Goal: Task Accomplishment & Management: Complete application form

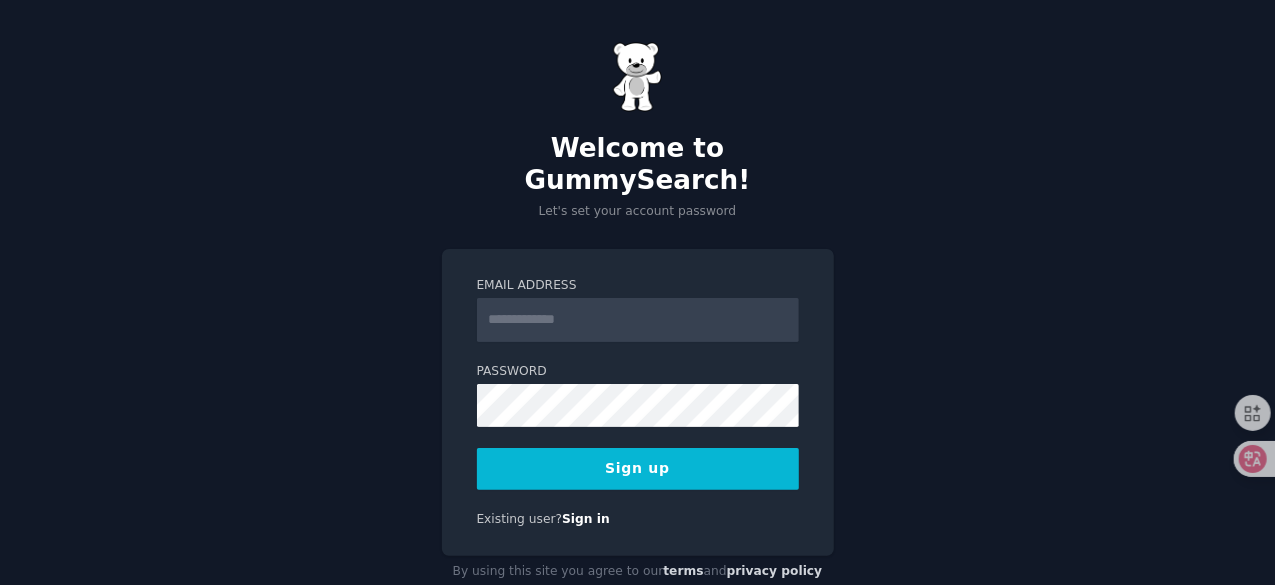
click at [553, 298] on input "Email Address" at bounding box center [638, 320] width 322 height 44
click at [529, 298] on input "Email Address" at bounding box center [638, 320] width 322 height 44
click at [570, 298] on input "Email Address" at bounding box center [638, 320] width 322 height 44
click at [629, 205] on div "Welcome to GummySearch! Let's set your account password Email Address Password …" at bounding box center [637, 315] width 1275 height 630
click at [532, 298] on input "Email Address" at bounding box center [638, 320] width 322 height 44
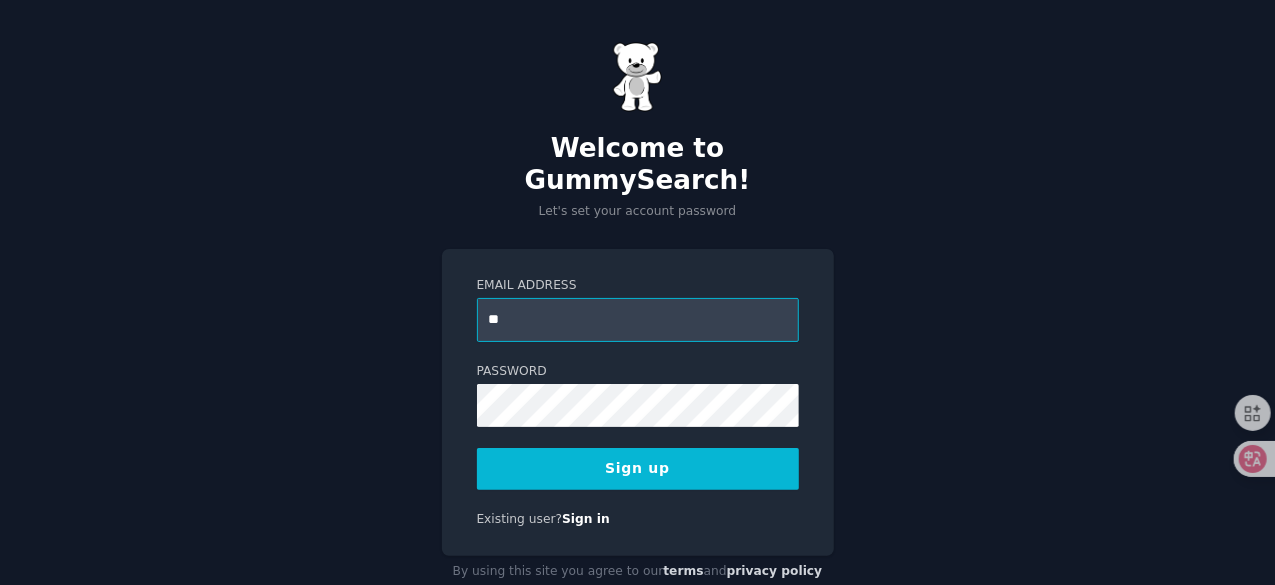
type input "*"
click at [535, 298] on input "***" at bounding box center [638, 320] width 322 height 44
type input "*"
type input "**********"
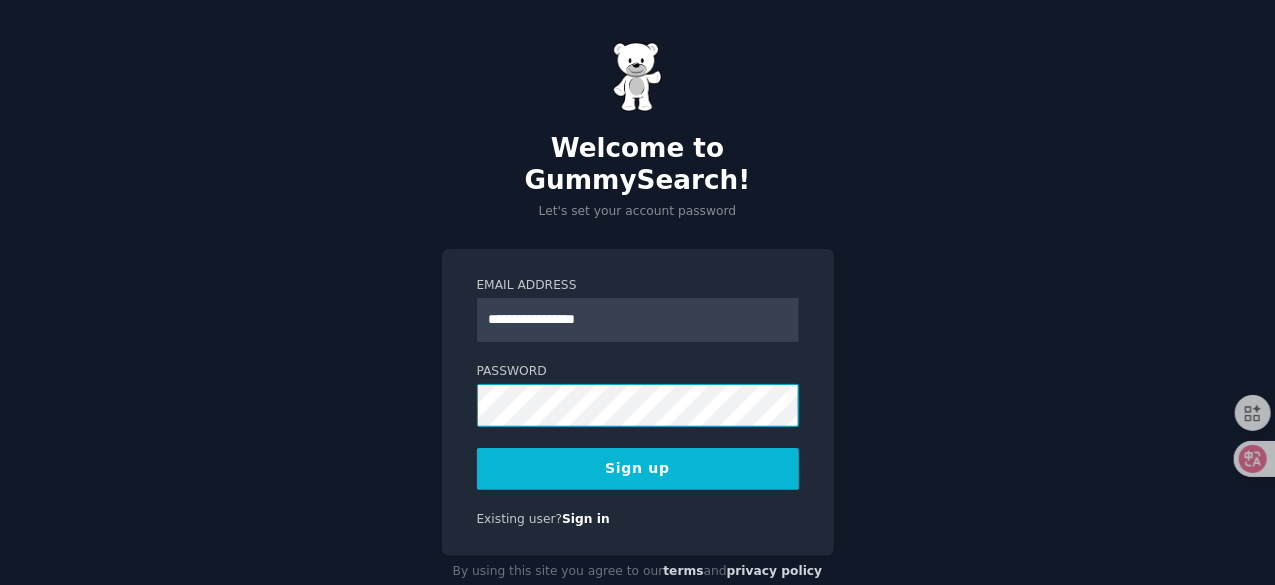
click at [793, 489] on div "**********" at bounding box center [638, 403] width 392 height 308
click at [525, 460] on div "**********" at bounding box center [638, 403] width 392 height 308
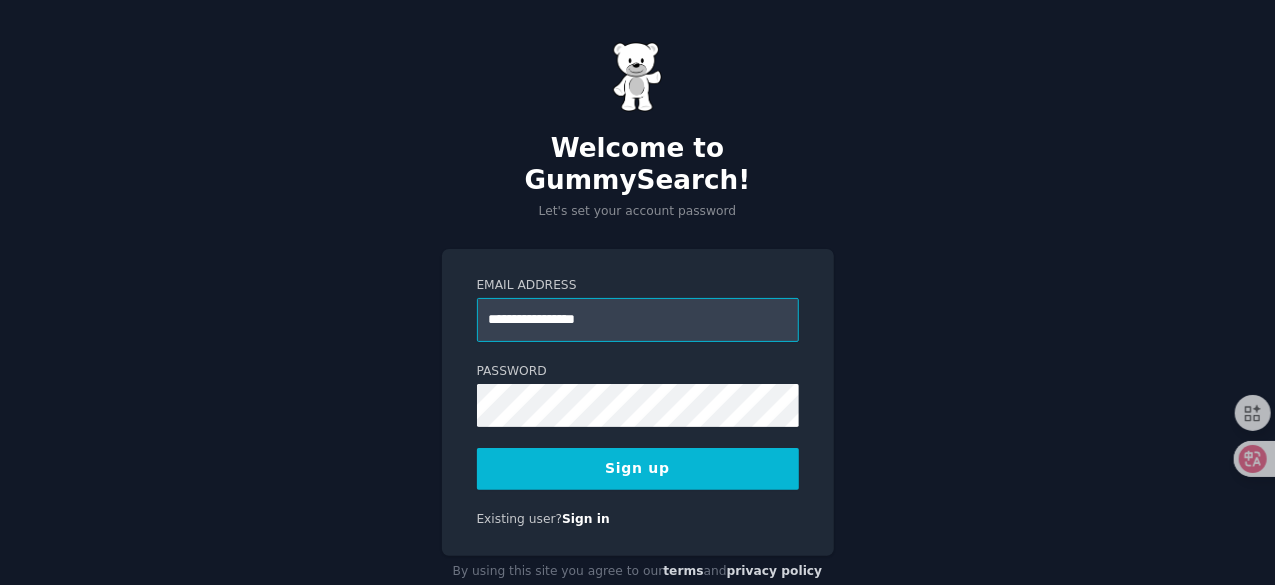
click at [681, 298] on input "**********" at bounding box center [638, 320] width 322 height 44
click at [653, 298] on input "**********" at bounding box center [638, 320] width 322 height 44
click at [698, 298] on input "**********" at bounding box center [638, 320] width 322 height 44
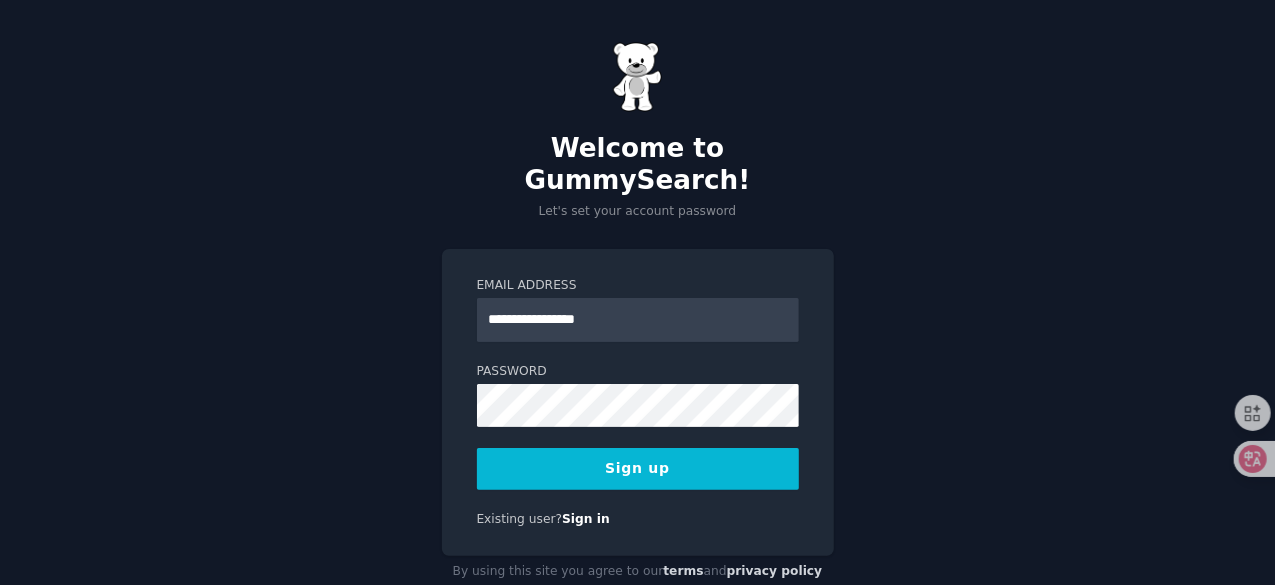
click at [644, 448] on button "Sign up" at bounding box center [638, 469] width 322 height 42
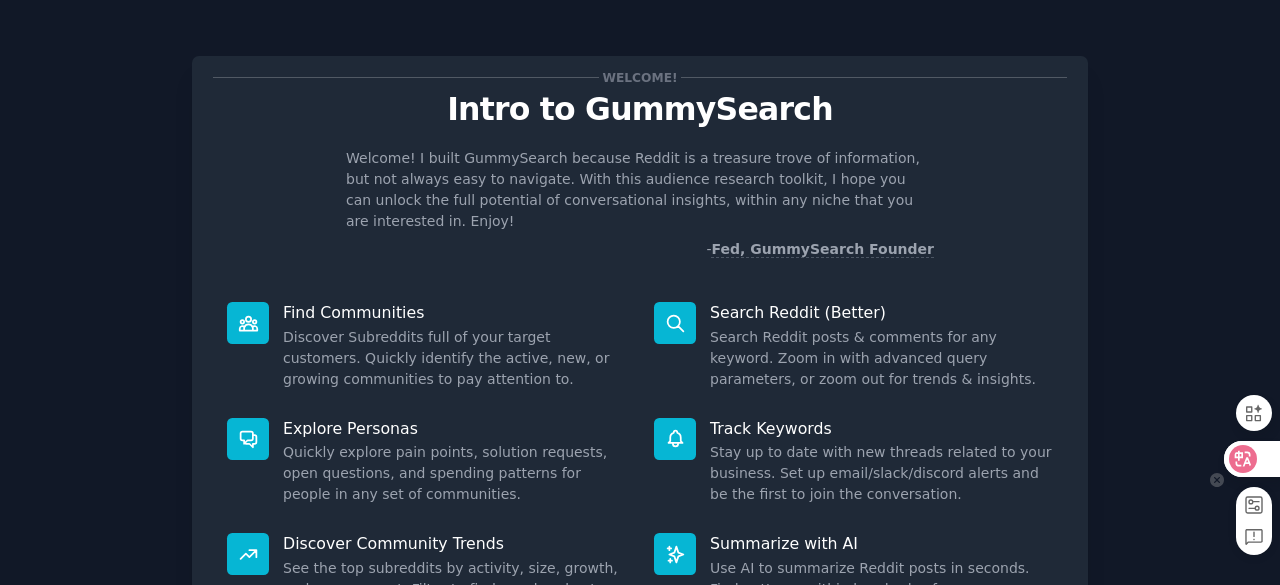
click at [1252, 455] on icon at bounding box center [1243, 459] width 20 height 20
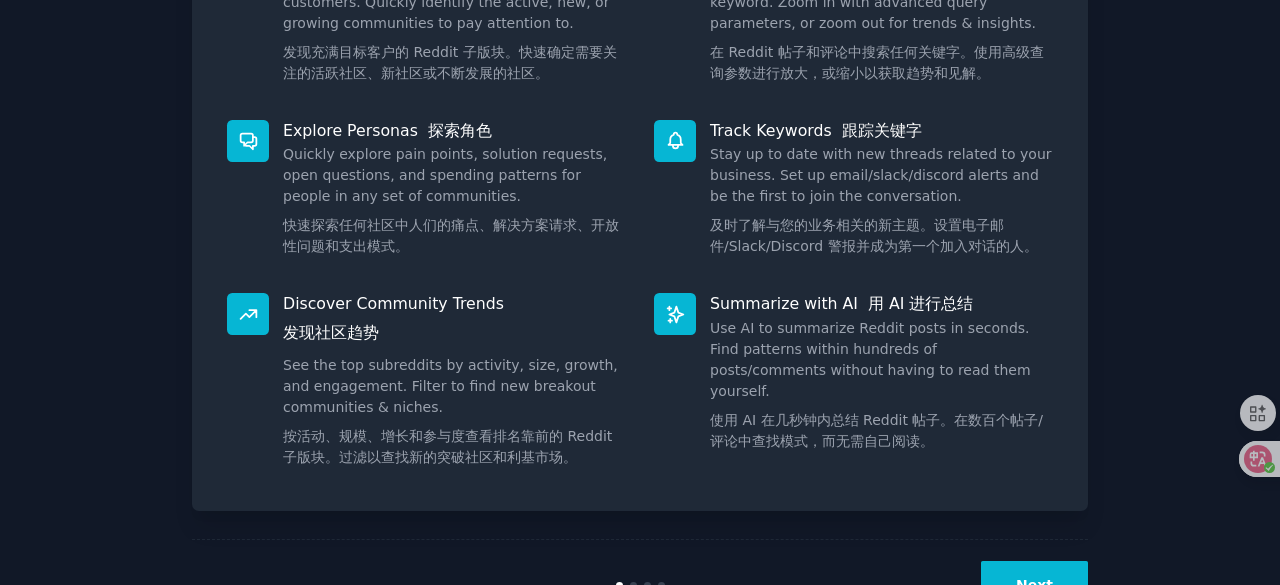
scroll to position [523, 0]
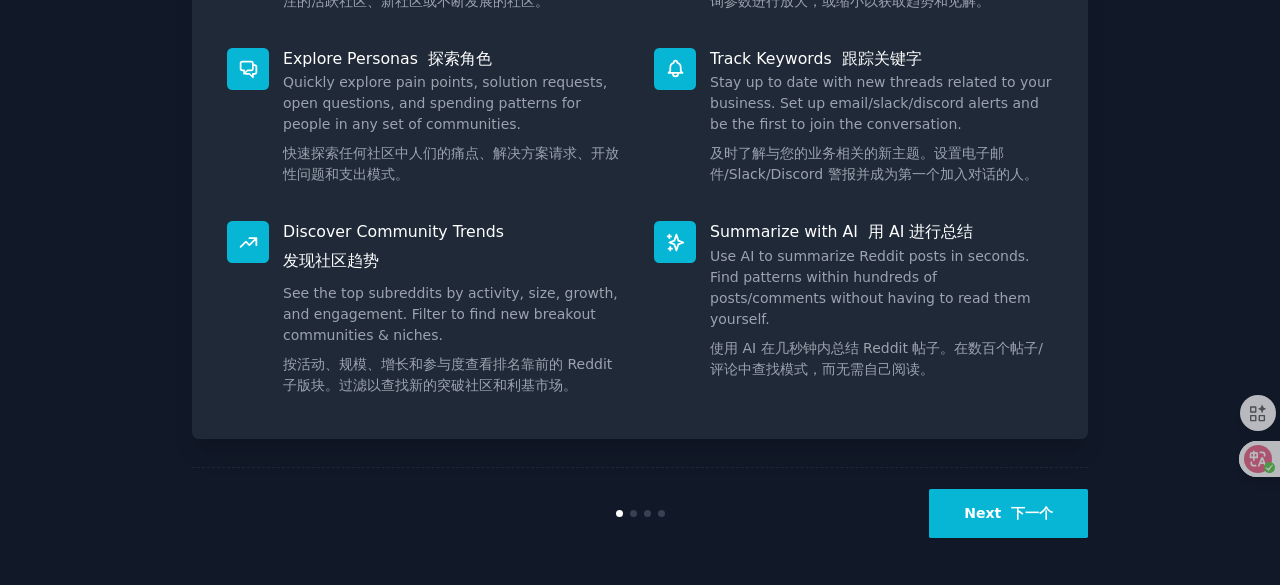
click at [1026, 497] on button "Next 下一个" at bounding box center [1008, 513] width 159 height 49
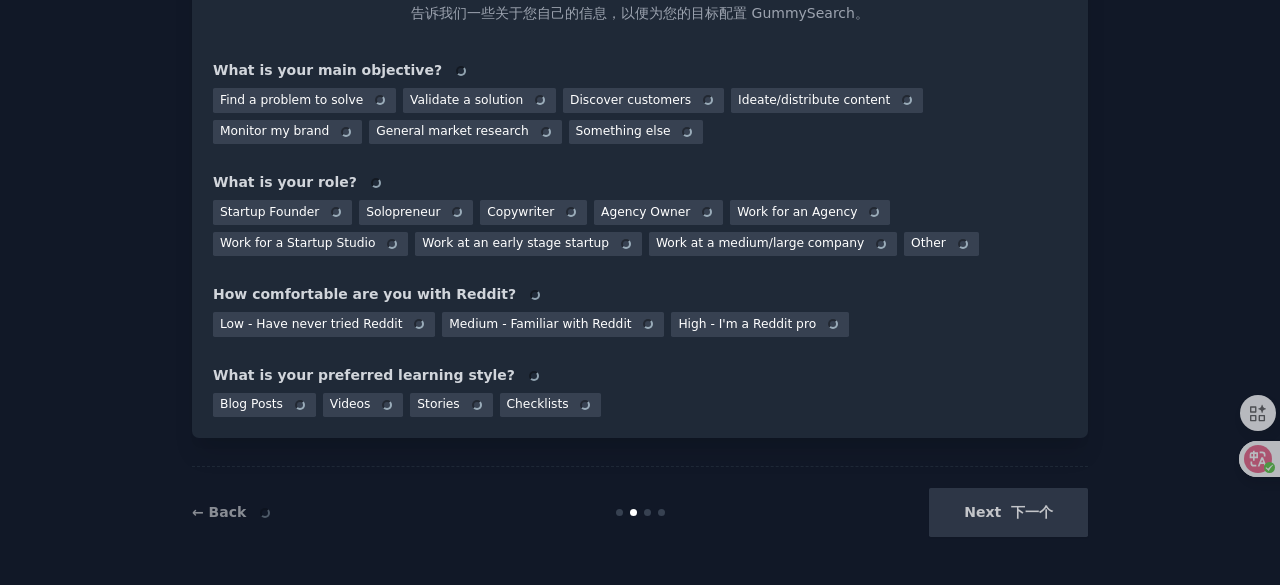
scroll to position [410, 0]
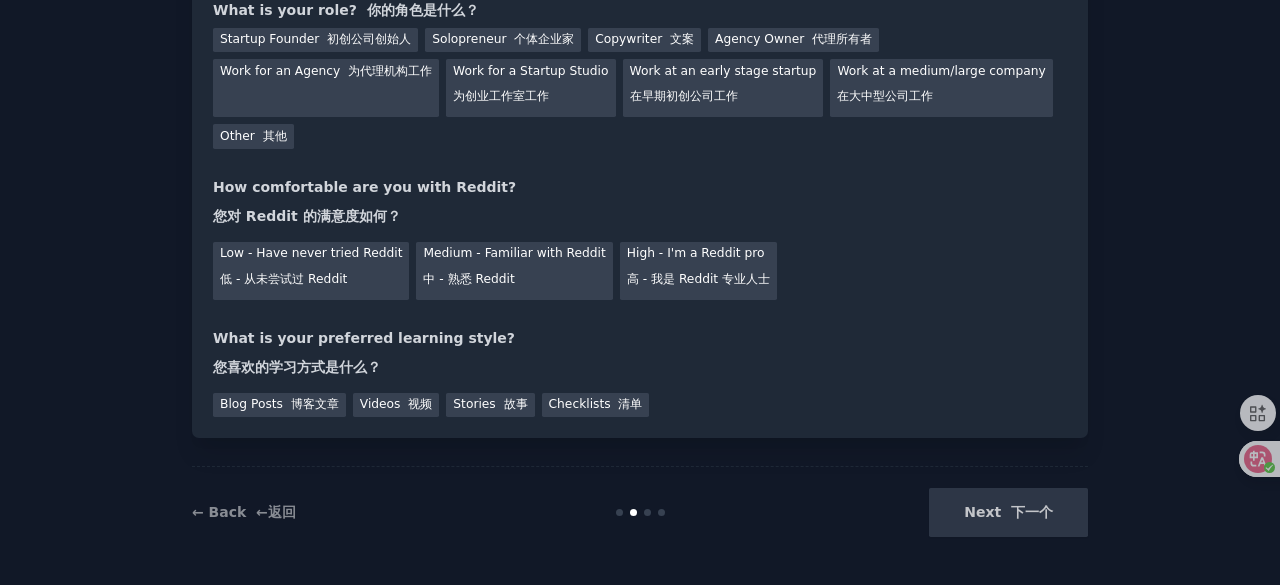
click at [1038, 515] on div "Next 下一个" at bounding box center [938, 512] width 299 height 49
click at [1012, 503] on div "Next 下一个" at bounding box center [938, 512] width 299 height 49
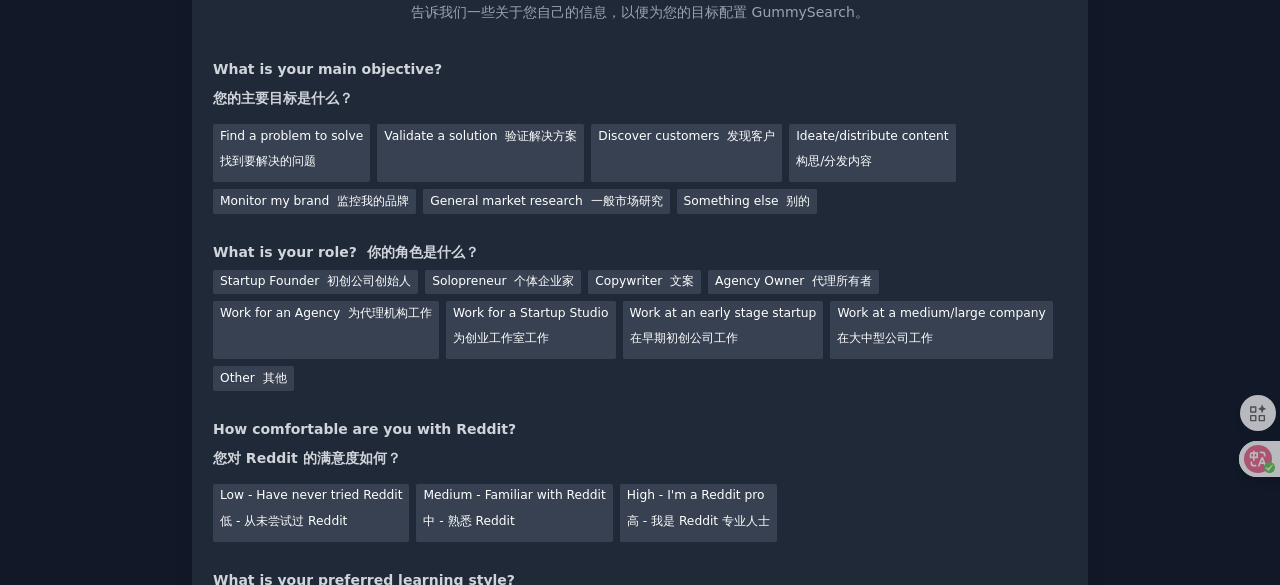
scroll to position [0, 0]
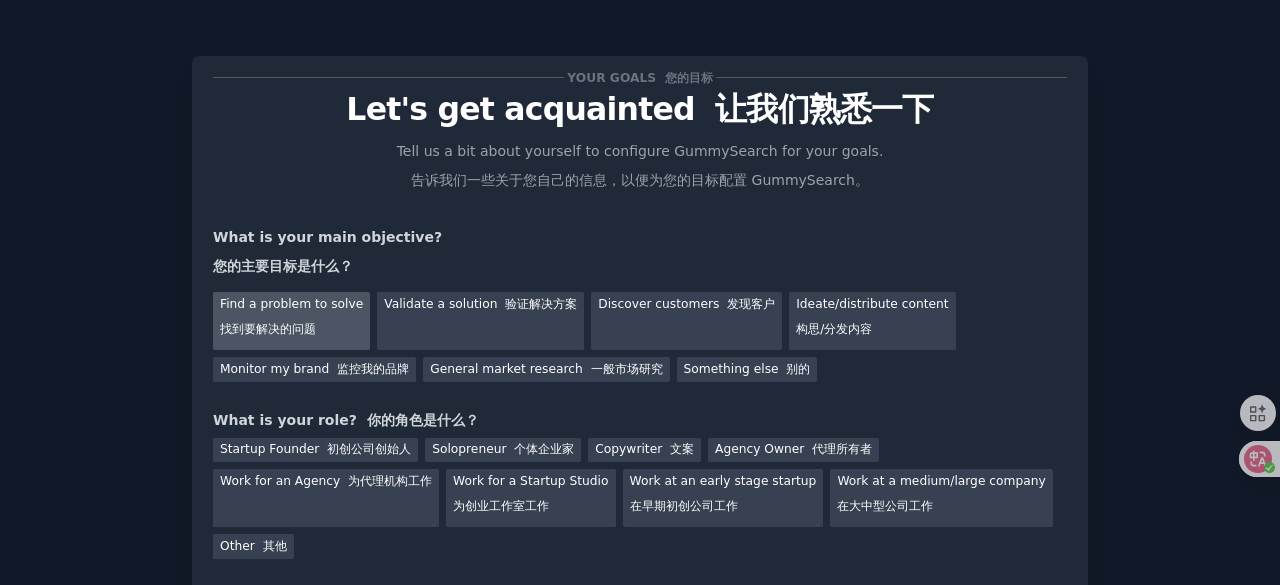
click at [326, 322] on div "Find a problem to solve 找到要解决的问题" at bounding box center [291, 321] width 157 height 58
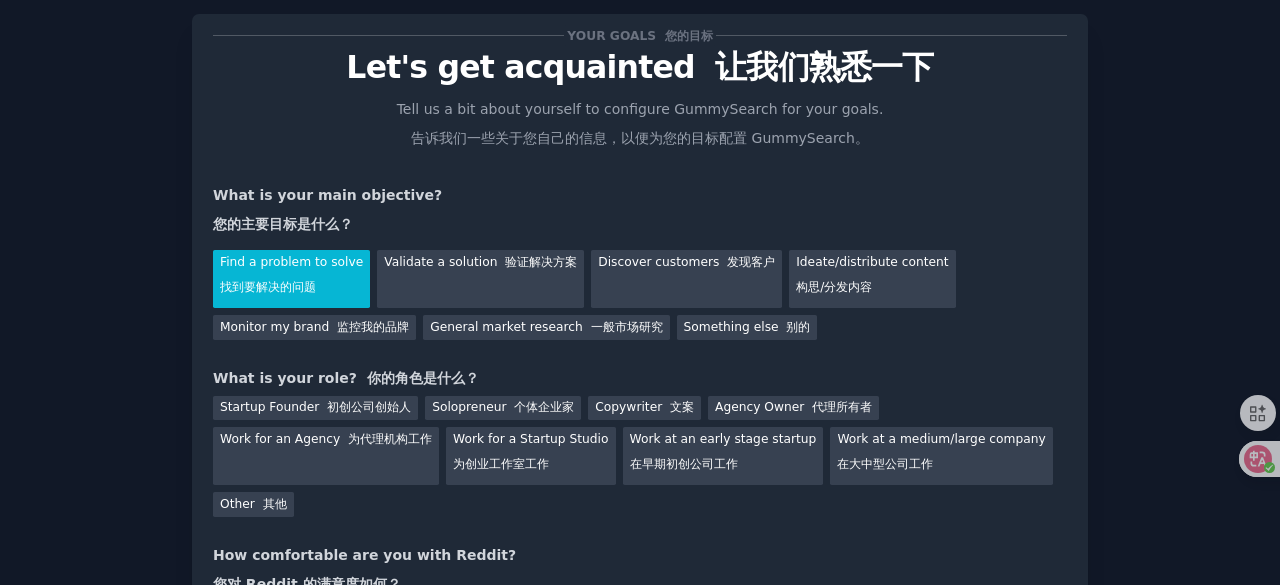
scroll to position [9, 0]
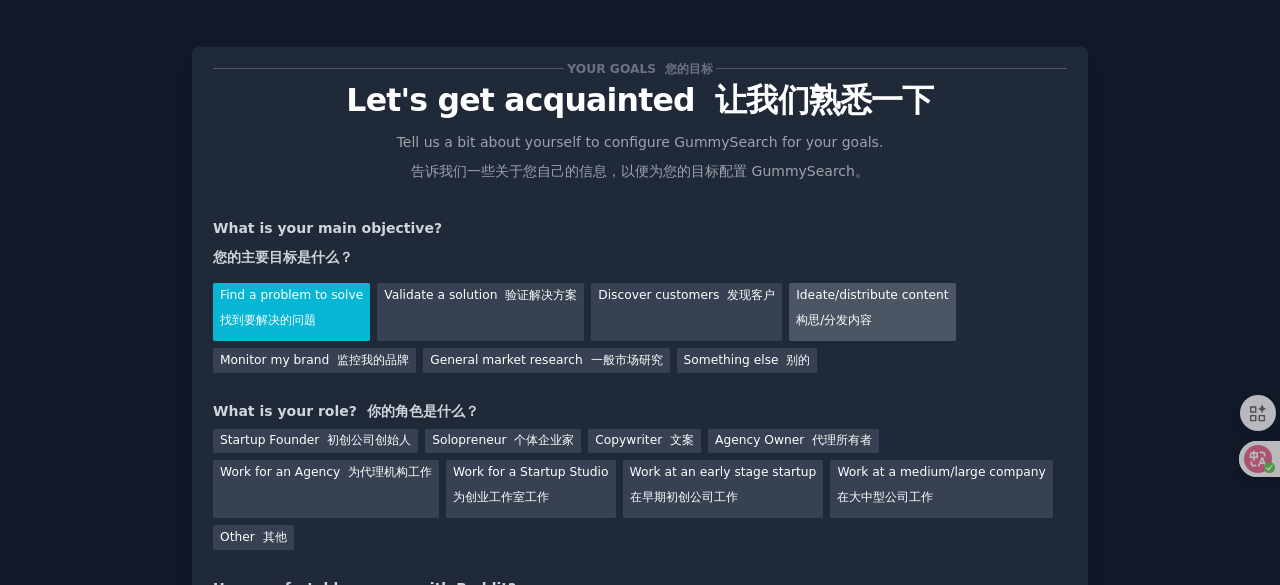
click at [847, 310] on div "Ideate/distribute content 构思/分发内容" at bounding box center [872, 312] width 166 height 58
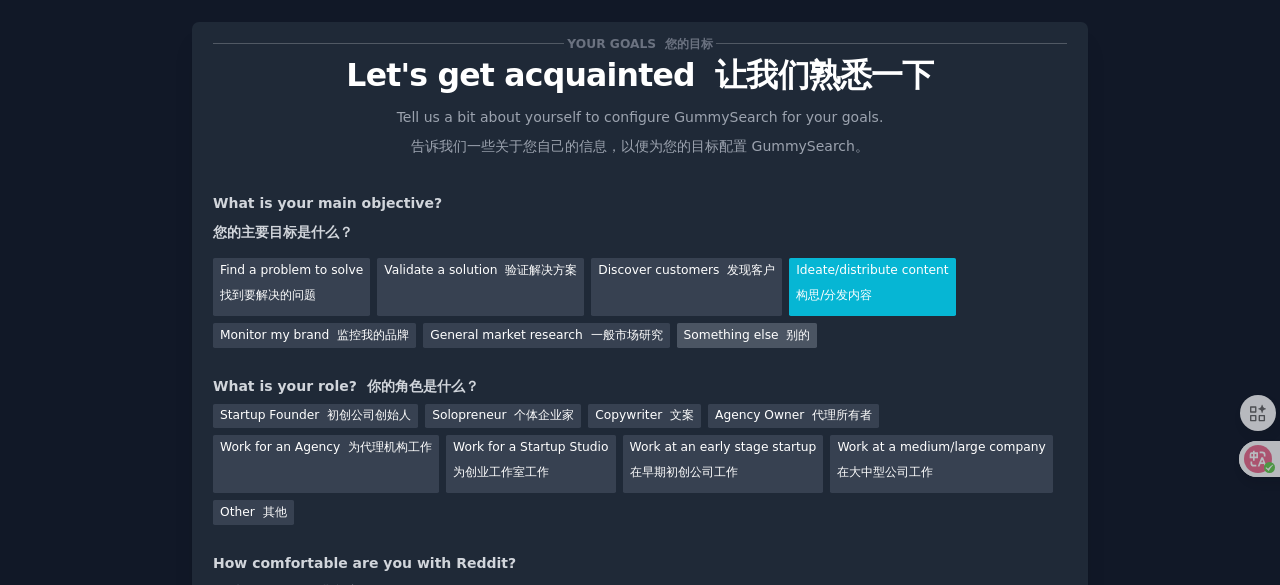
scroll to position [410, 0]
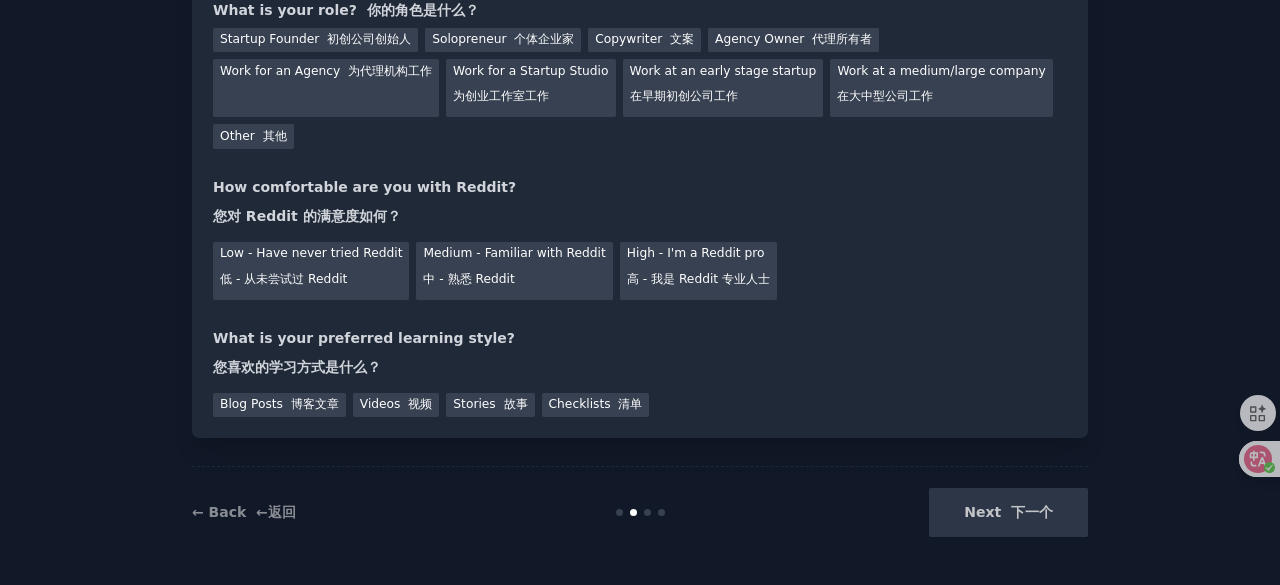
click at [1008, 501] on div "Next 下一个" at bounding box center [938, 512] width 299 height 49
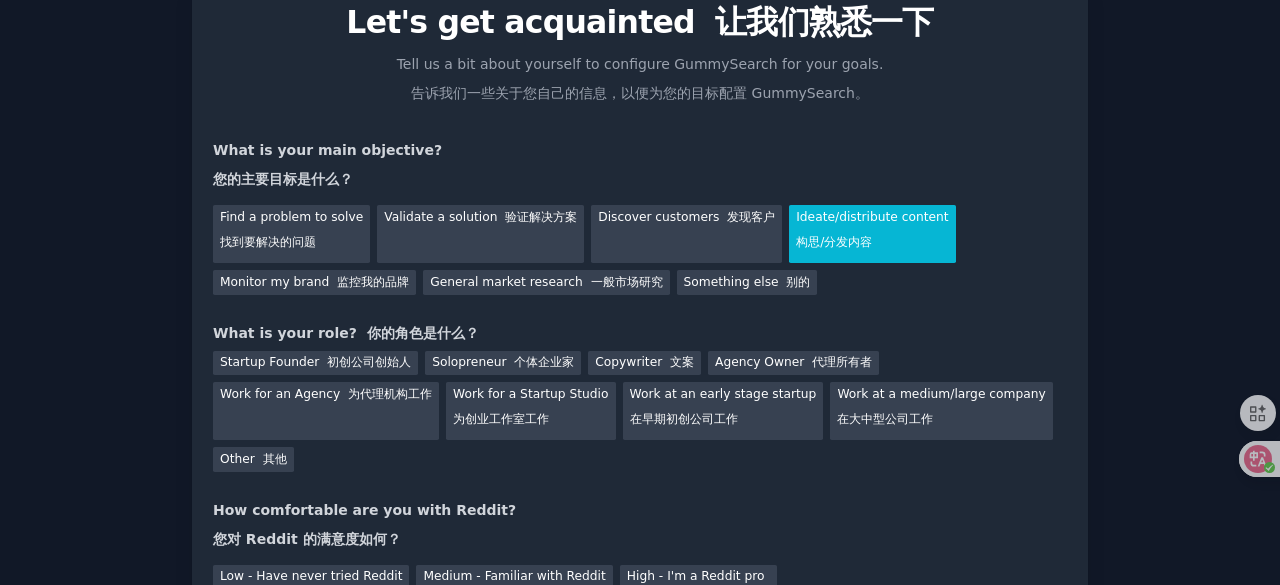
scroll to position [86, 0]
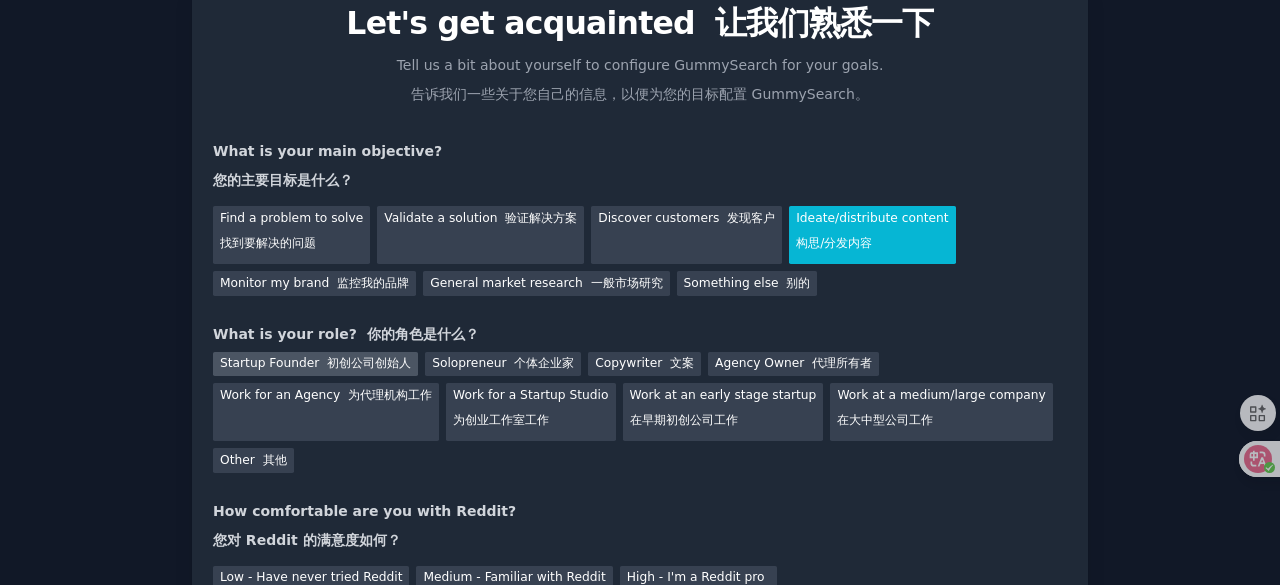
click at [332, 369] on font "初创公司创始人" at bounding box center [369, 363] width 84 height 14
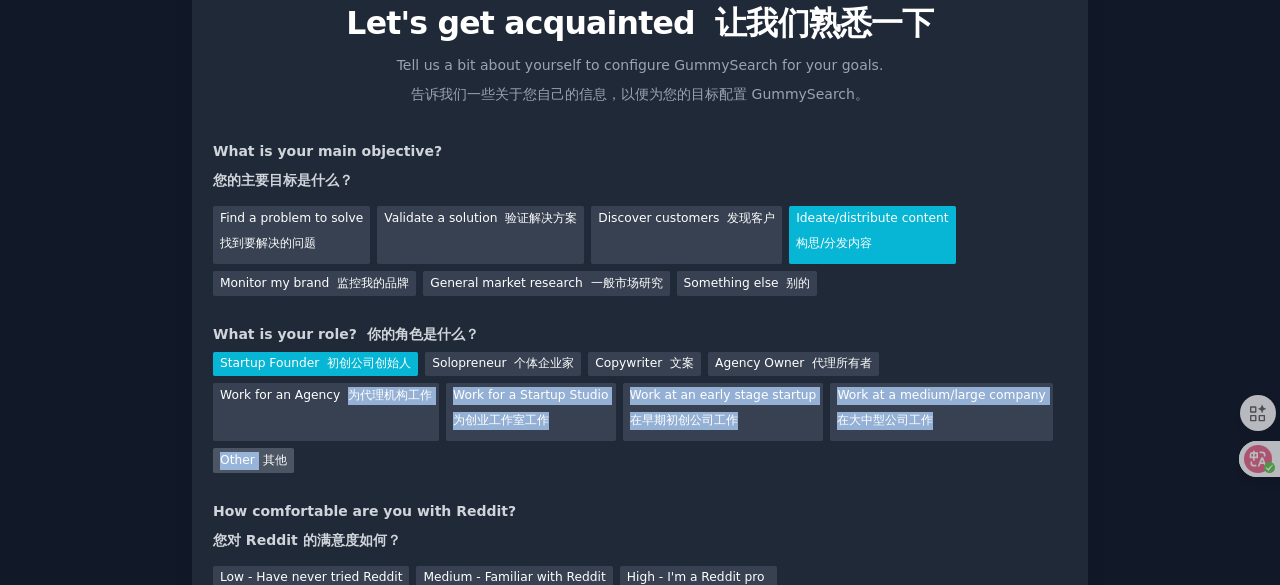
drag, startPoint x: 340, startPoint y: 439, endPoint x: 256, endPoint y: 453, distance: 85.2
click at [256, 453] on div "Startup Founder 初创公司创始人 Solopreneur 个体企业家 Copywriter 文案 Agency Owner 代理所有者 Work…" at bounding box center [640, 409] width 854 height 128
click at [256, 453] on font at bounding box center [259, 460] width 8 height 14
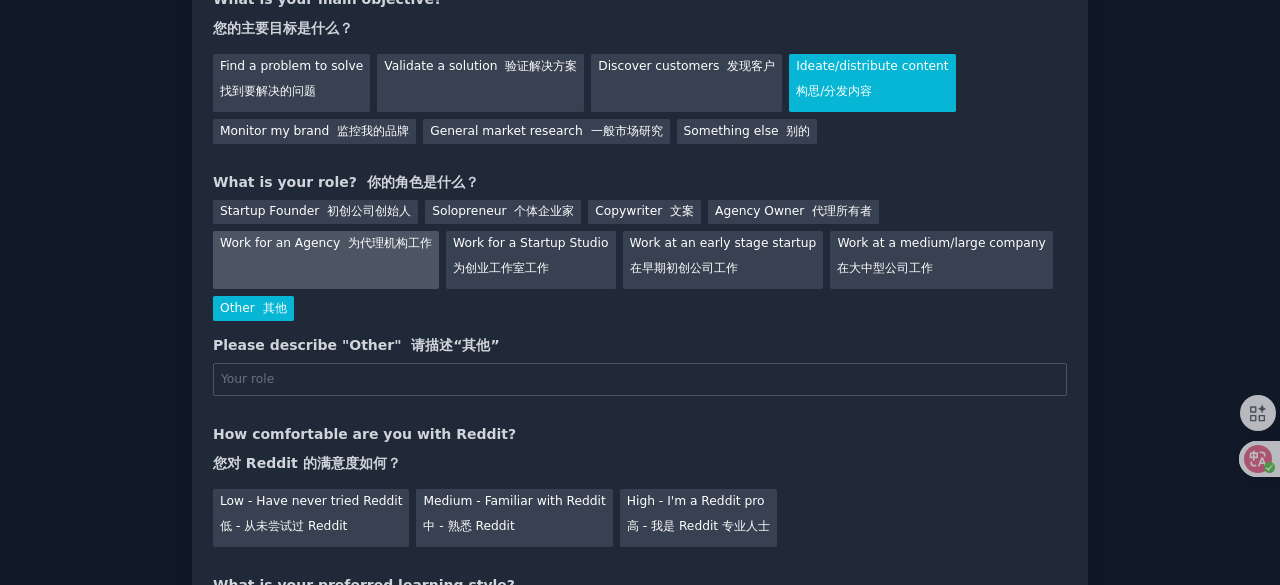
scroll to position [241, 0]
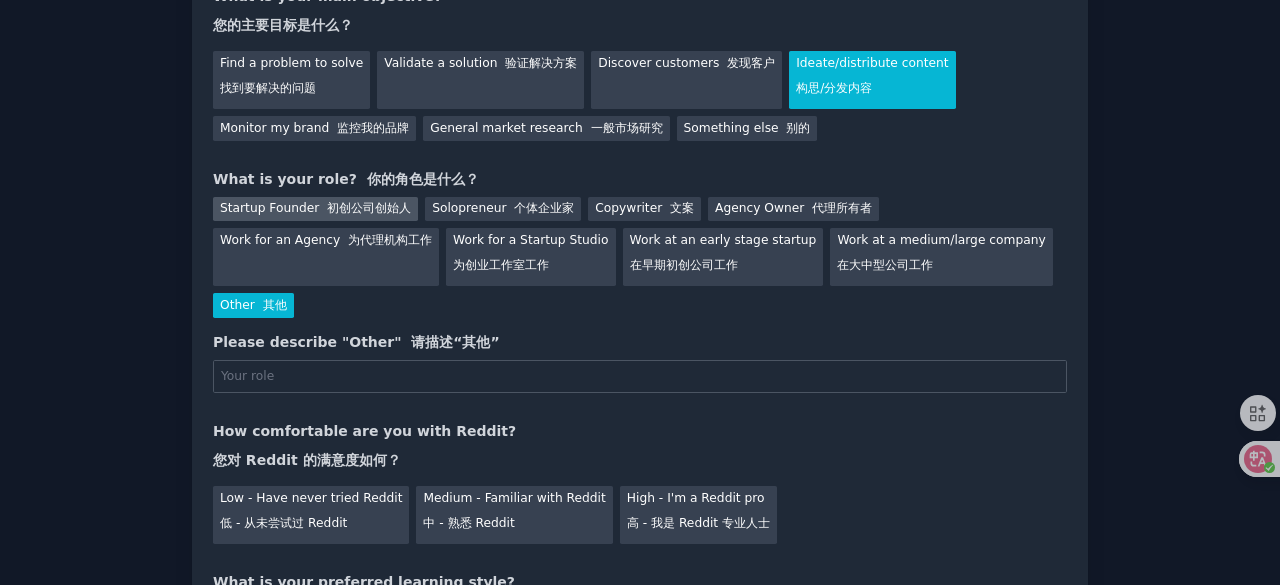
click at [352, 208] on font "初创公司创始人" at bounding box center [369, 208] width 84 height 14
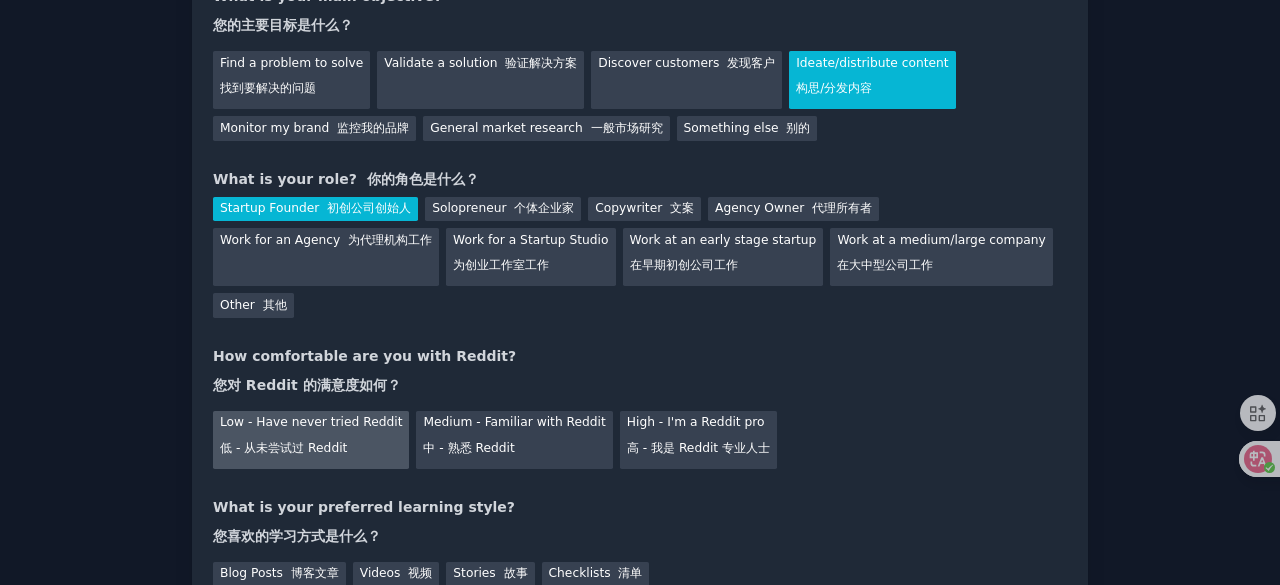
click at [390, 455] on div "Low - Have never tried Reddit 低 - 从未尝试过 Reddit" at bounding box center [311, 440] width 196 height 58
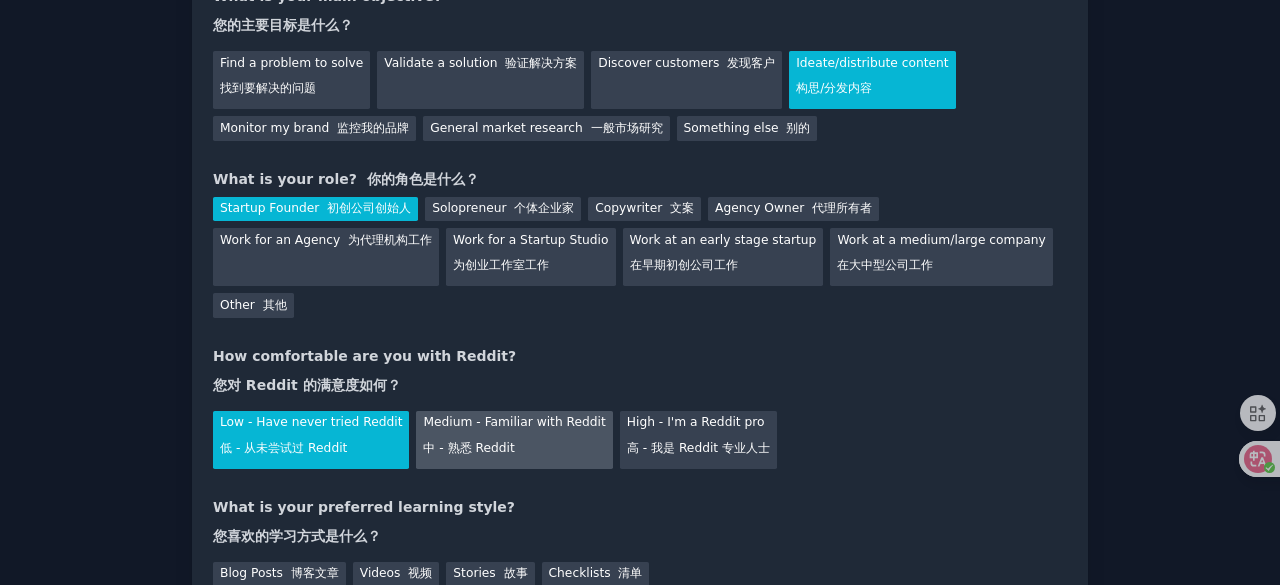
click at [479, 449] on font "中 - 熟悉 Reddit" at bounding box center [468, 448] width 91 height 14
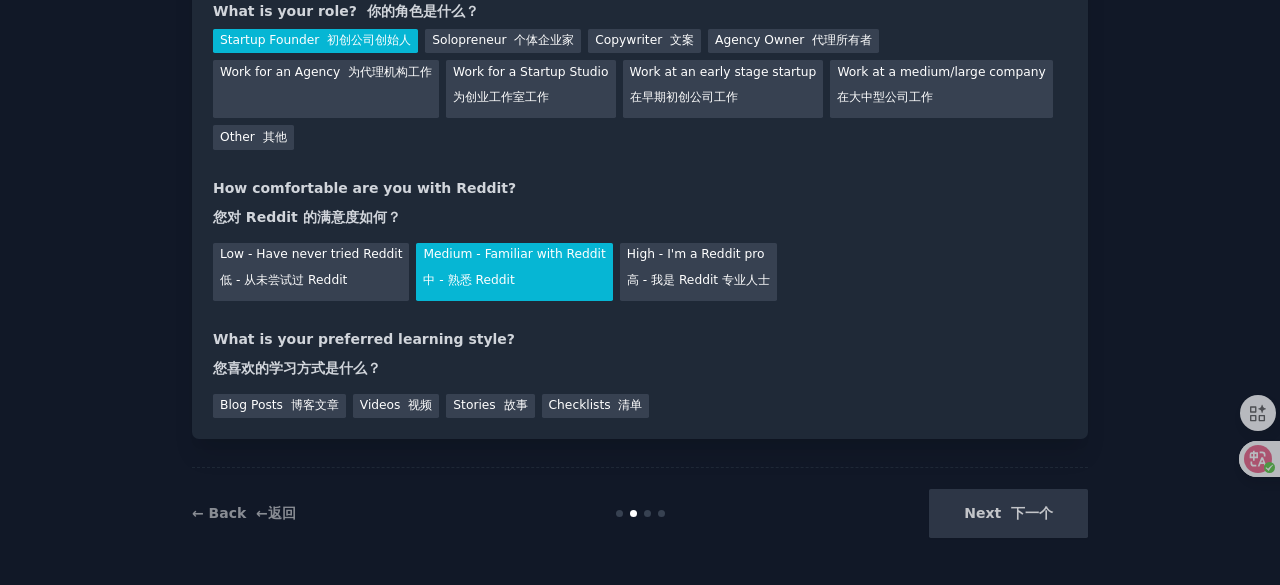
scroll to position [410, 0]
click at [280, 421] on div "Your goals 您的目标 Let's get acquainted 让我们熟悉一下 Tell us a bit about yourself to co…" at bounding box center [640, 42] width 896 height 792
click at [289, 415] on div "Blog Posts 博客文章" at bounding box center [279, 405] width 133 height 25
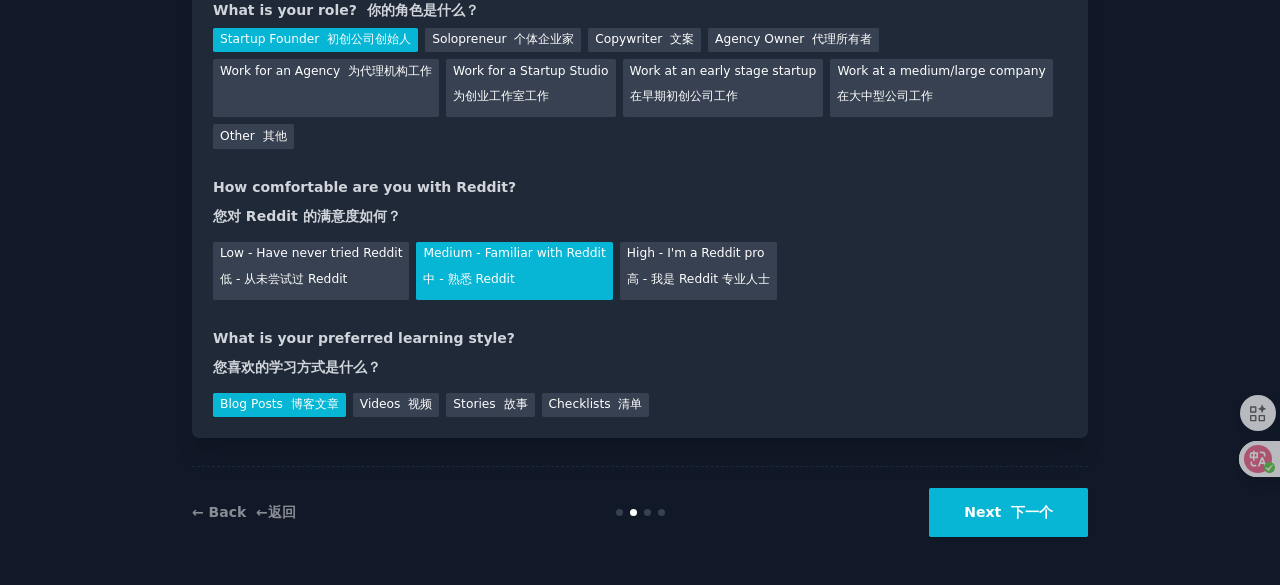
click at [1012, 504] on font "下一个" at bounding box center [1032, 512] width 42 height 16
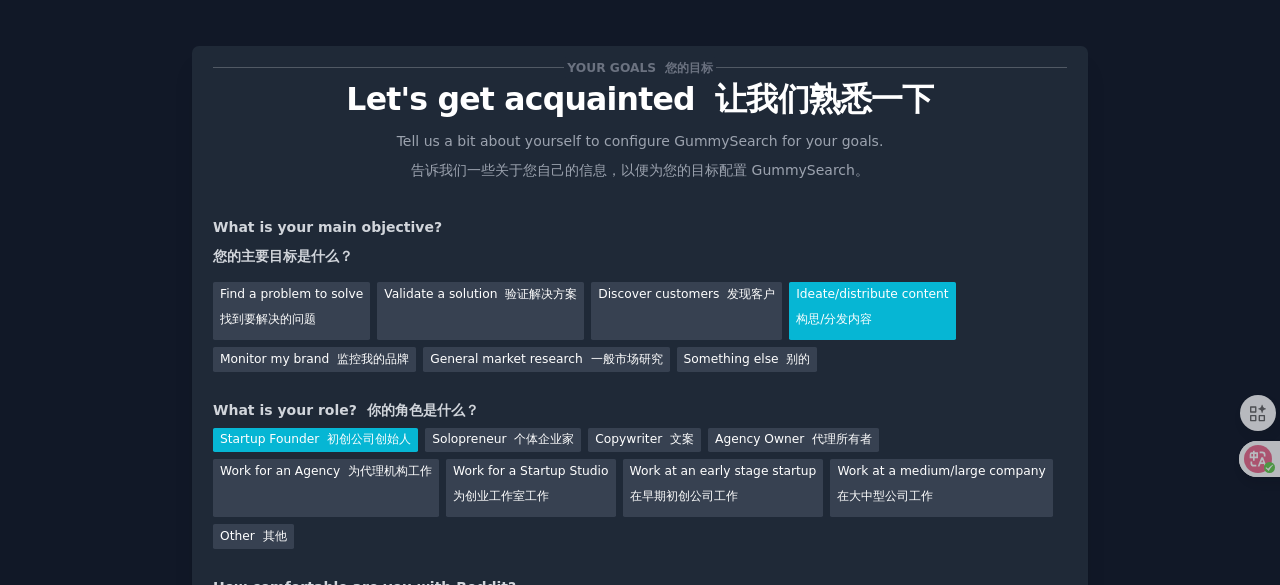
scroll to position [0, 0]
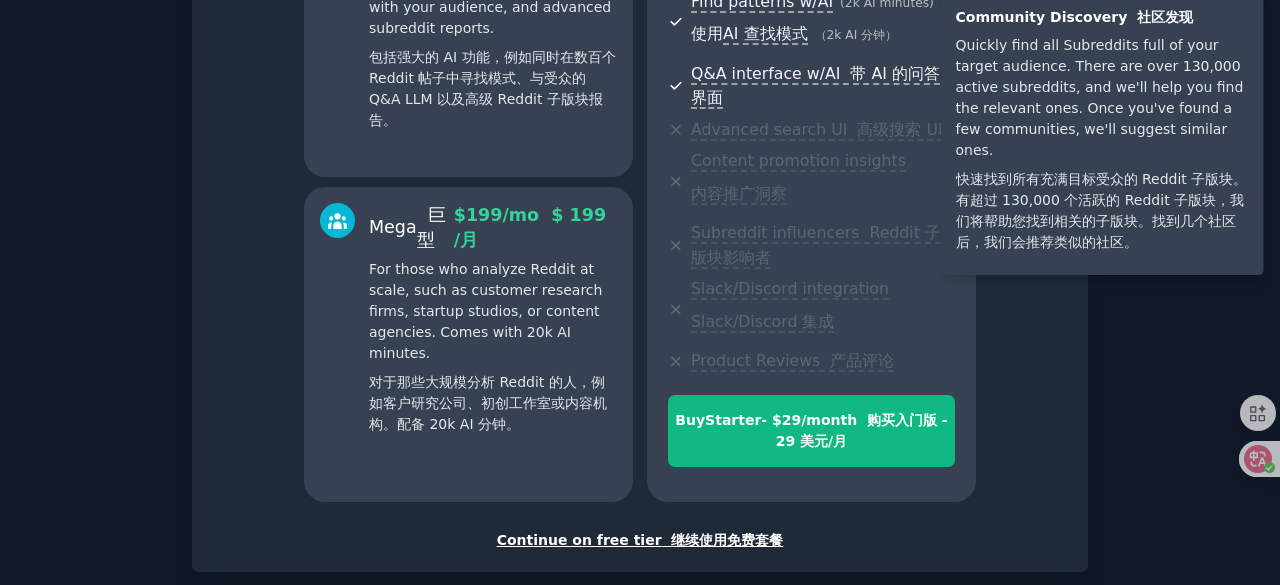
scroll to position [824, 0]
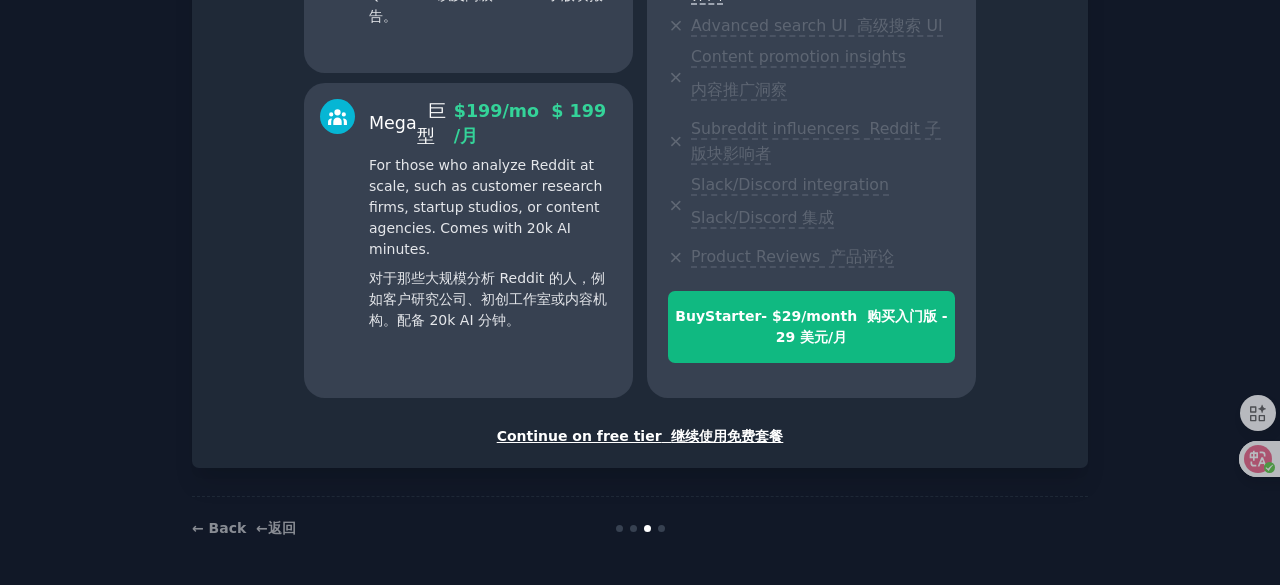
click at [733, 435] on font "继续使用免费套餐" at bounding box center [727, 436] width 112 height 16
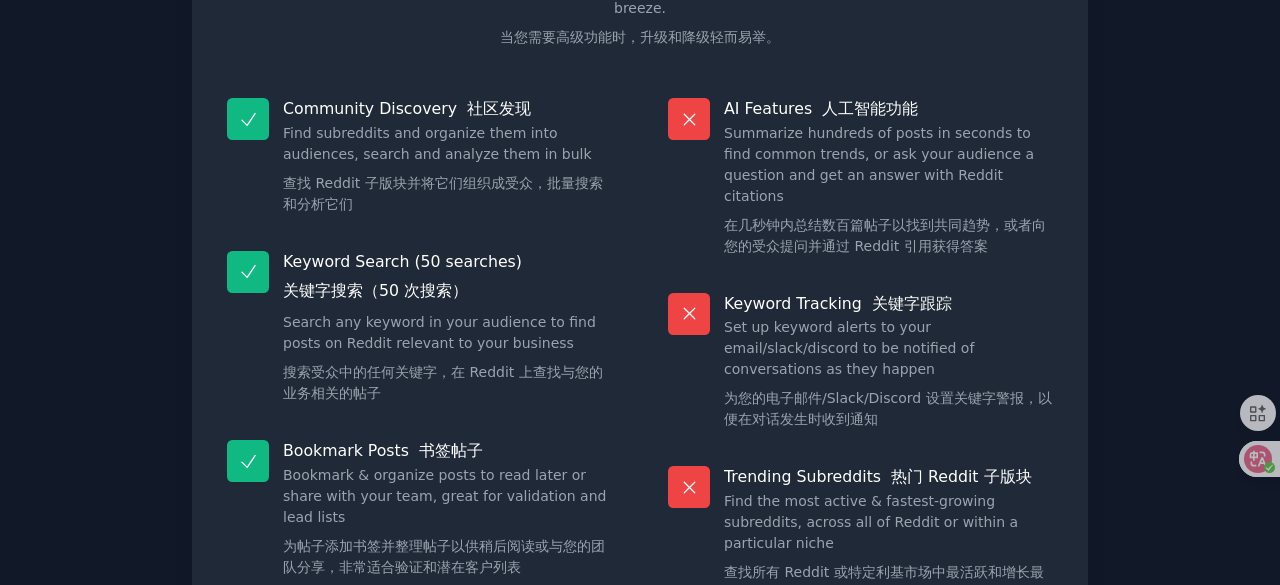
scroll to position [562, 0]
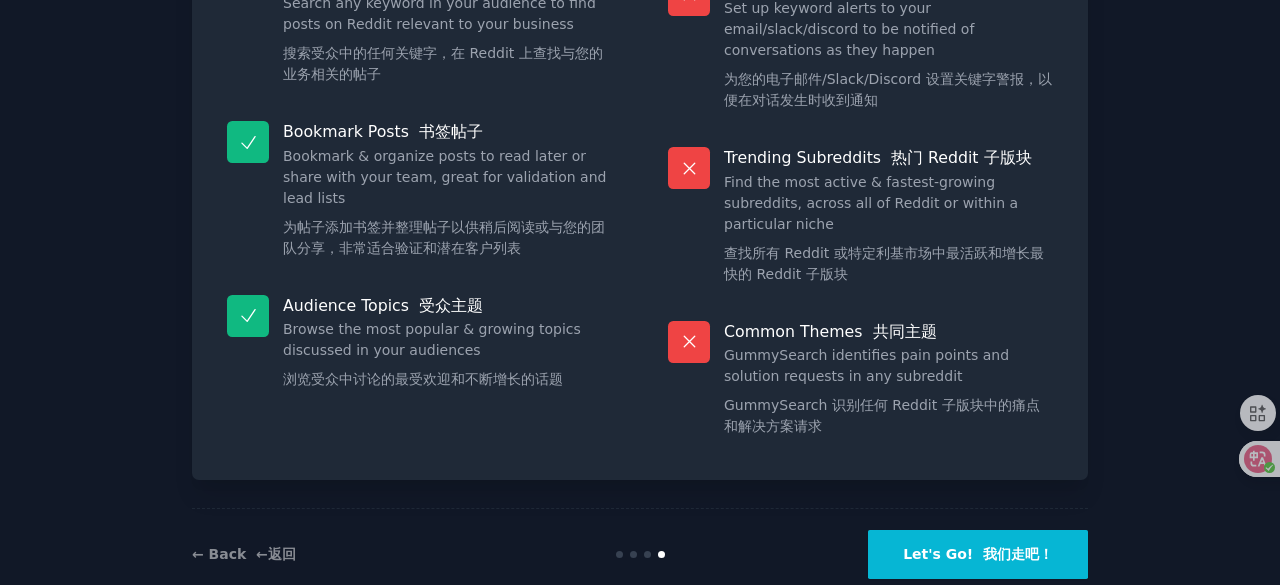
click at [983, 546] on font "我们走吧！" at bounding box center [1018, 554] width 70 height 16
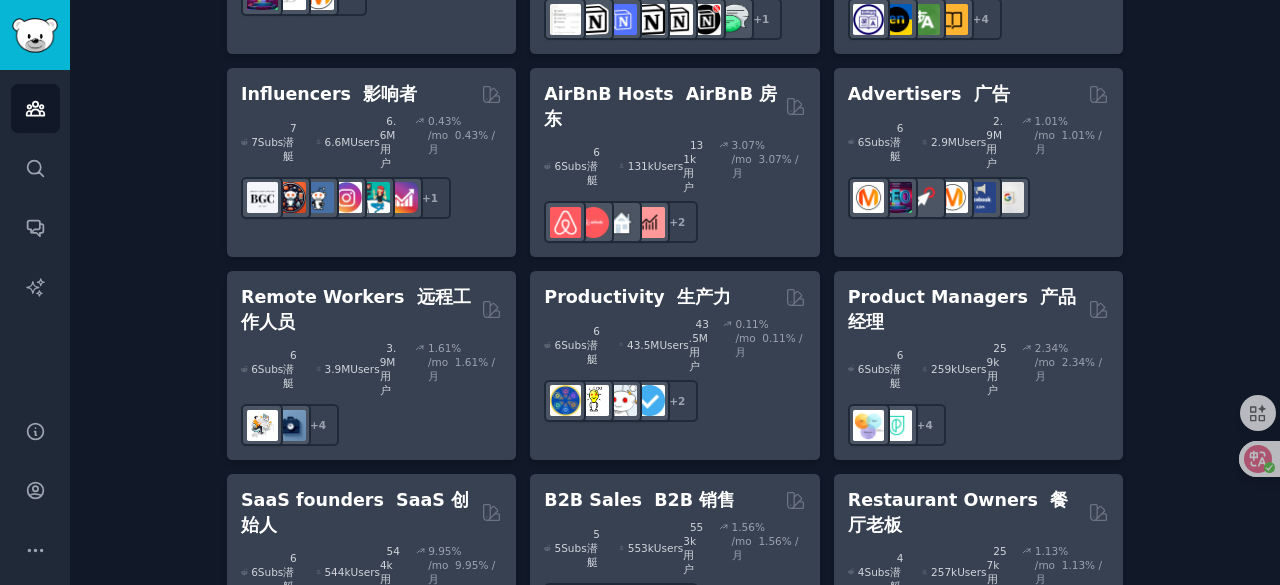
scroll to position [2295, 0]
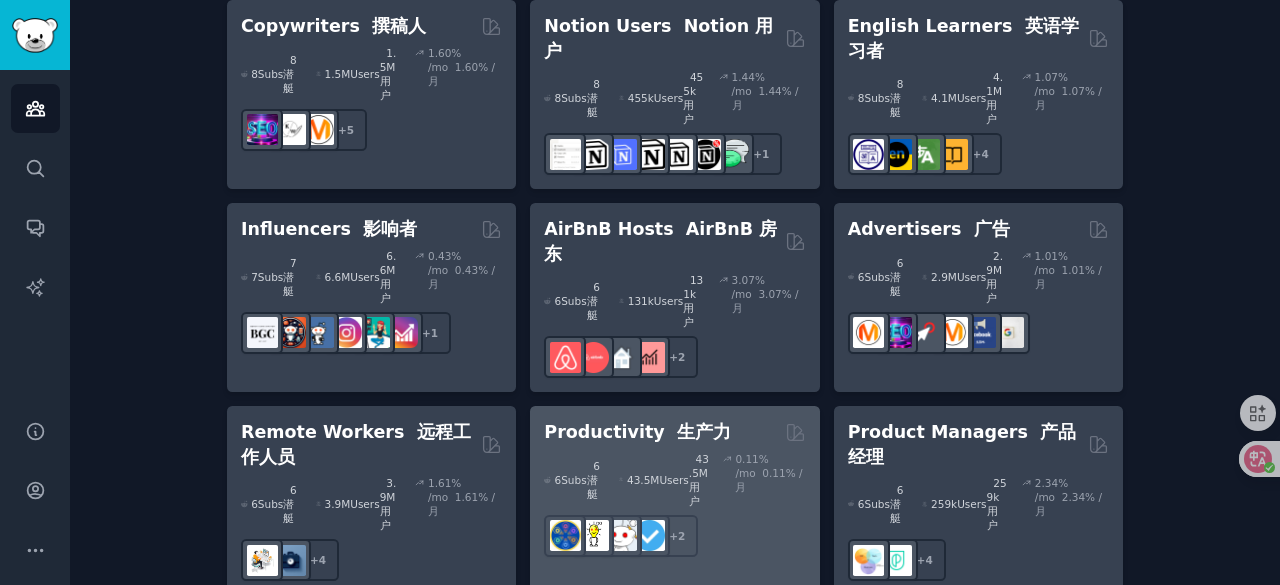
click at [735, 445] on div "6 Sub s 6 潜艇 43.5M Users 43.5M 用户 0.11 % /mo 0.11% /月 + 2" at bounding box center [674, 501] width 261 height 112
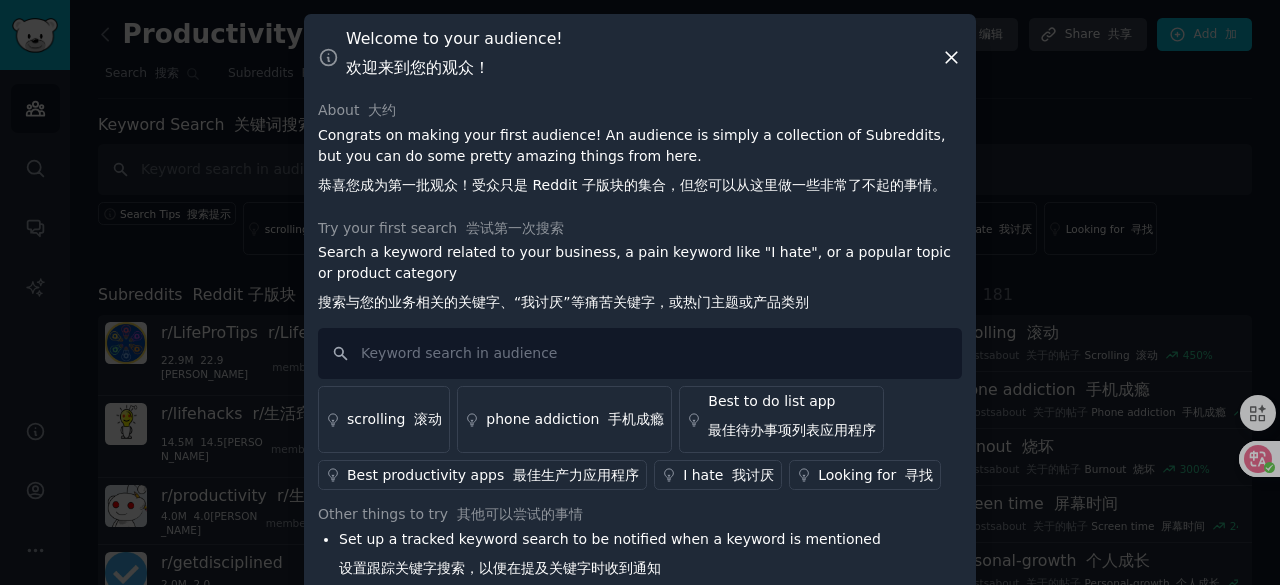
click at [935, 45] on div "Welcome to your audience! 欢迎来到您的观众！" at bounding box center [640, 57] width 644 height 58
click at [942, 52] on icon at bounding box center [951, 57] width 21 height 21
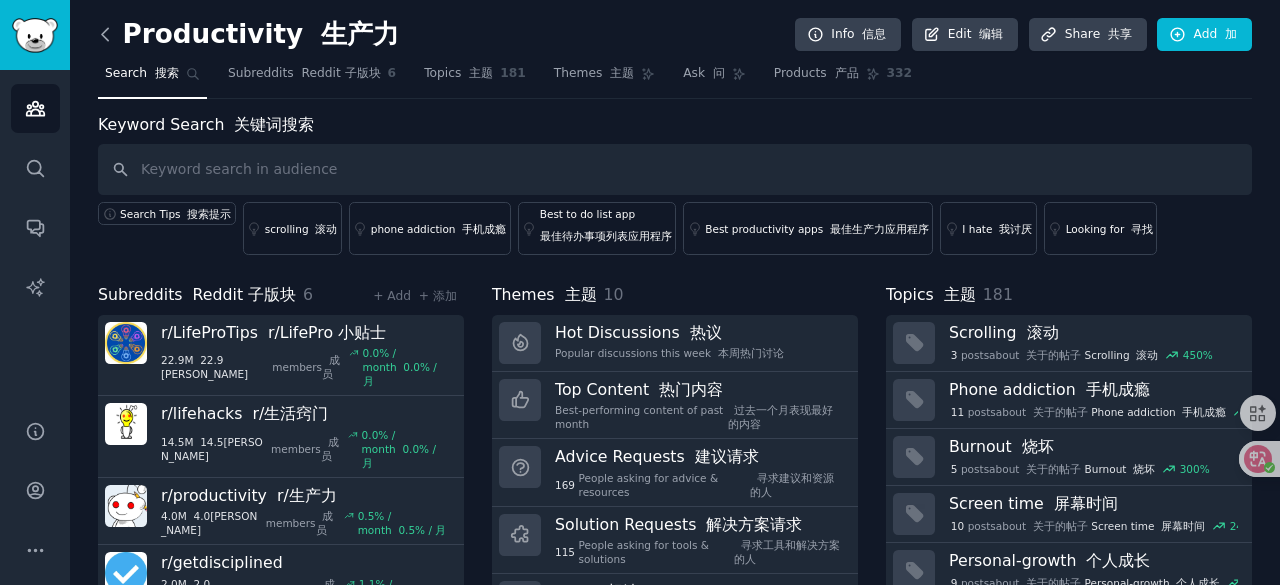
click at [104, 32] on icon at bounding box center [105, 34] width 6 height 12
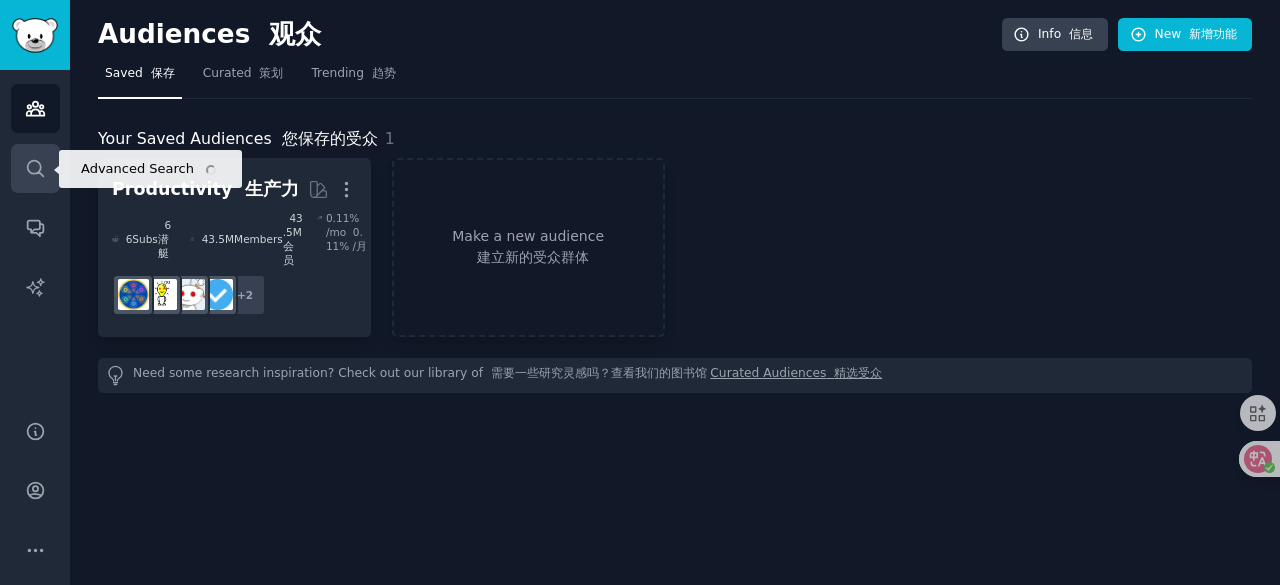
click at [41, 167] on icon "Sidebar" at bounding box center [35, 168] width 21 height 21
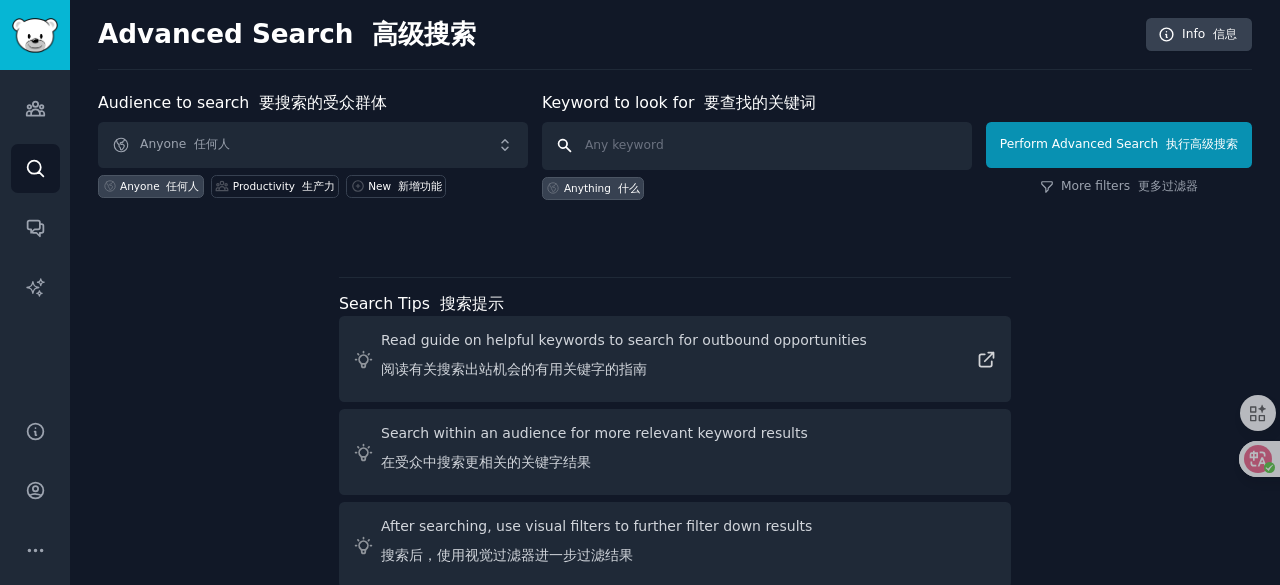
click at [634, 132] on input "text" at bounding box center [757, 146] width 430 height 48
click at [629, 153] on input "text" at bounding box center [757, 146] width 430 height 48
type input "stock"
click button "Perform Advanced Search 执行高级搜索" at bounding box center [1119, 145] width 266 height 46
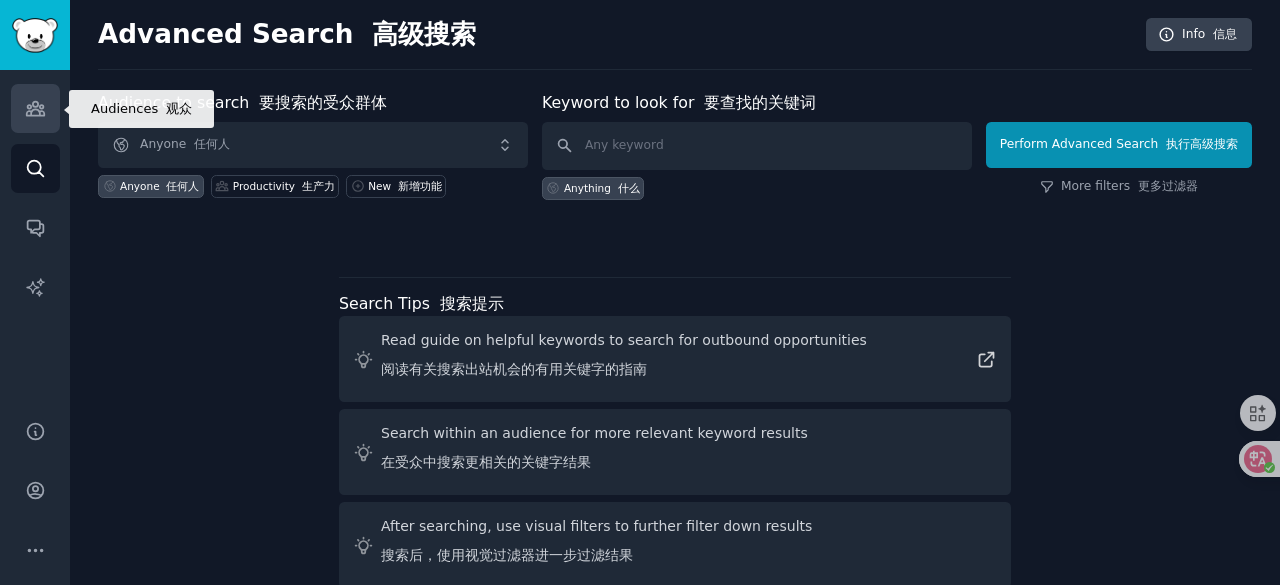
click at [30, 103] on icon "Sidebar" at bounding box center [35, 108] width 21 height 21
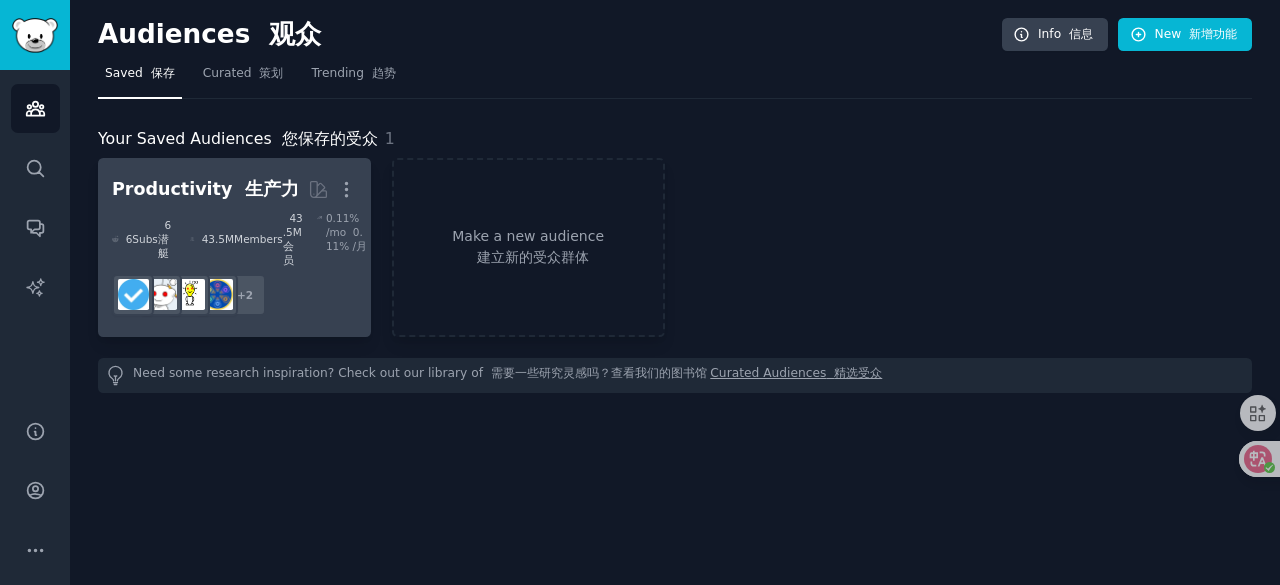
click at [205, 203] on h2 "Productivity 生产力 More" at bounding box center [234, 189] width 245 height 35
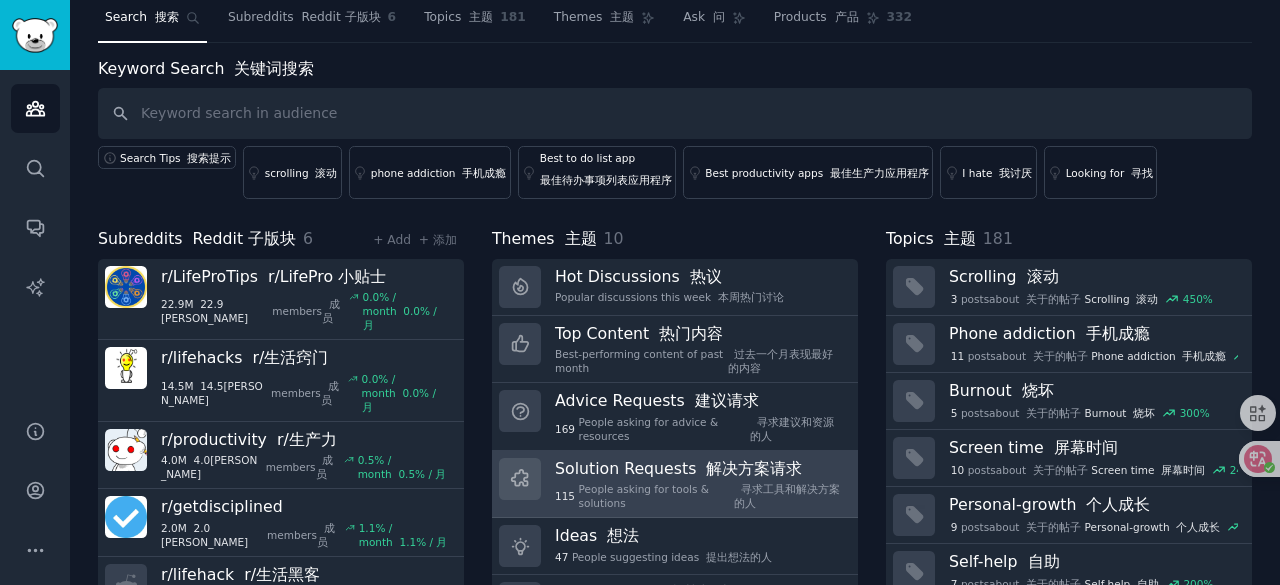
scroll to position [52, 0]
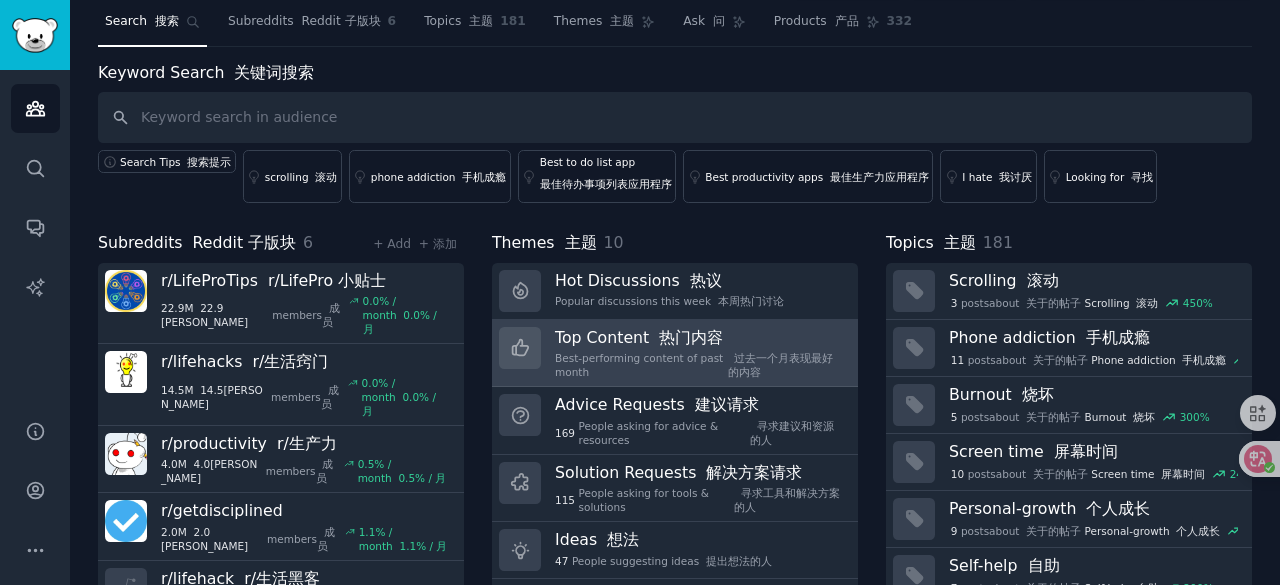
click at [681, 328] on font "热门内容" at bounding box center [691, 337] width 64 height 19
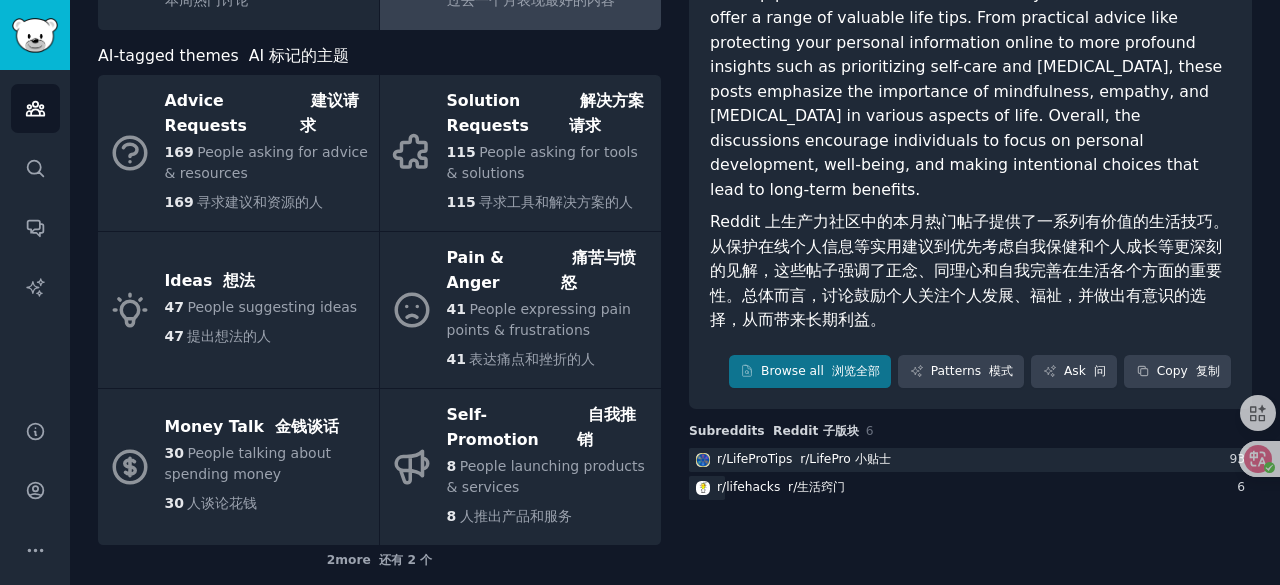
scroll to position [248, 0]
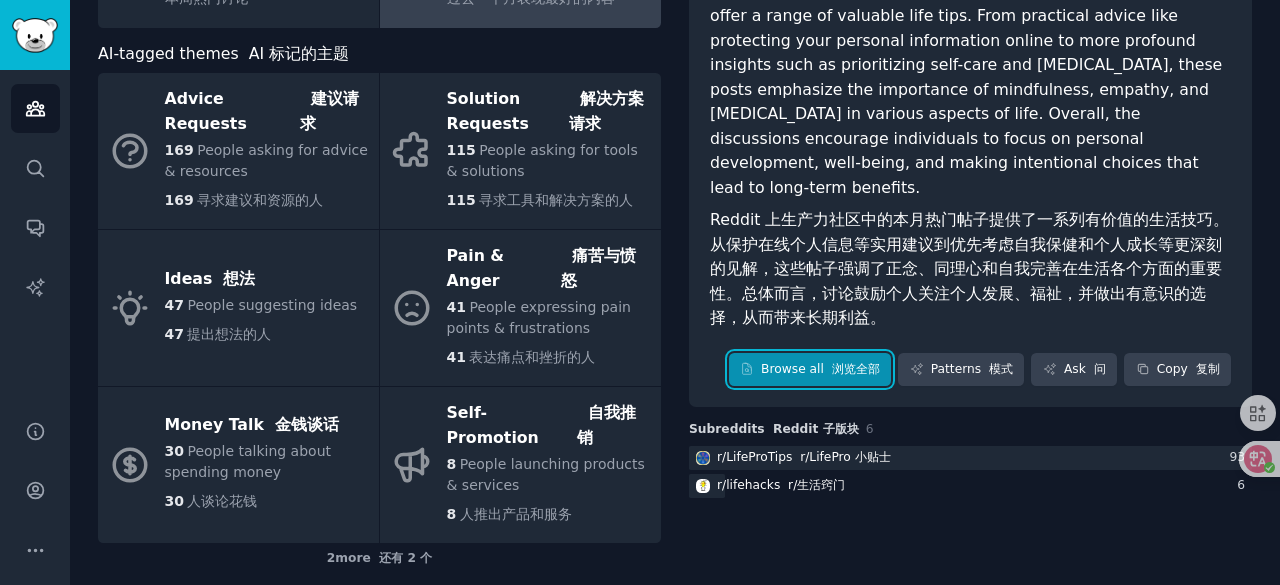
click at [824, 370] on link "Browse all 浏览全部" at bounding box center [810, 370] width 163 height 34
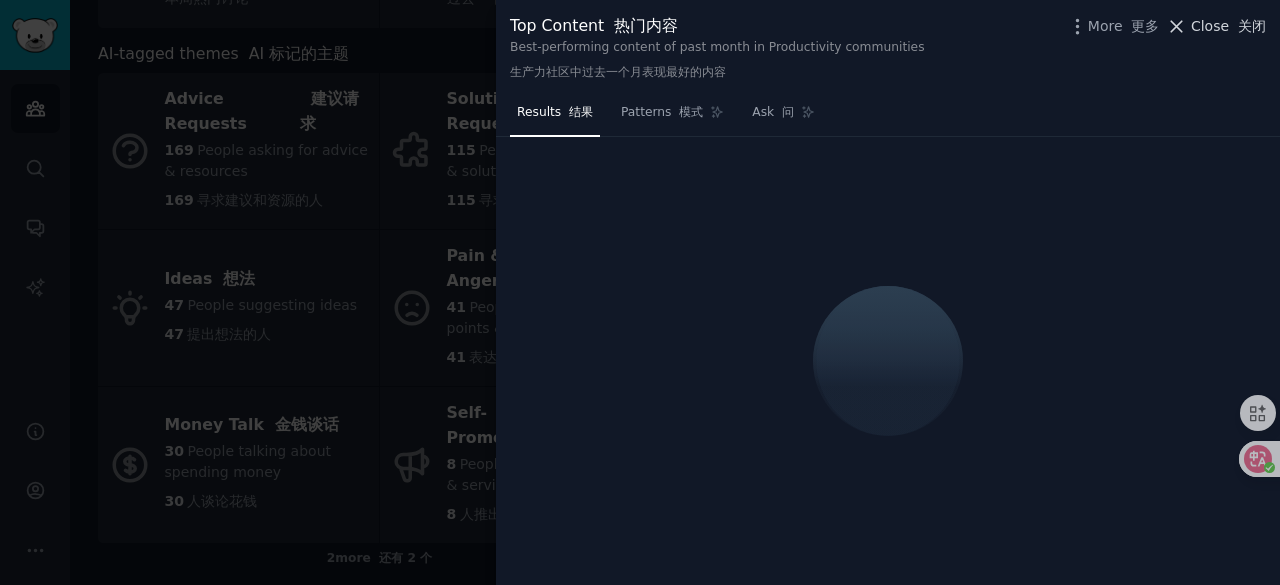
click at [1196, 25] on span "Close 关闭" at bounding box center [1228, 26] width 75 height 21
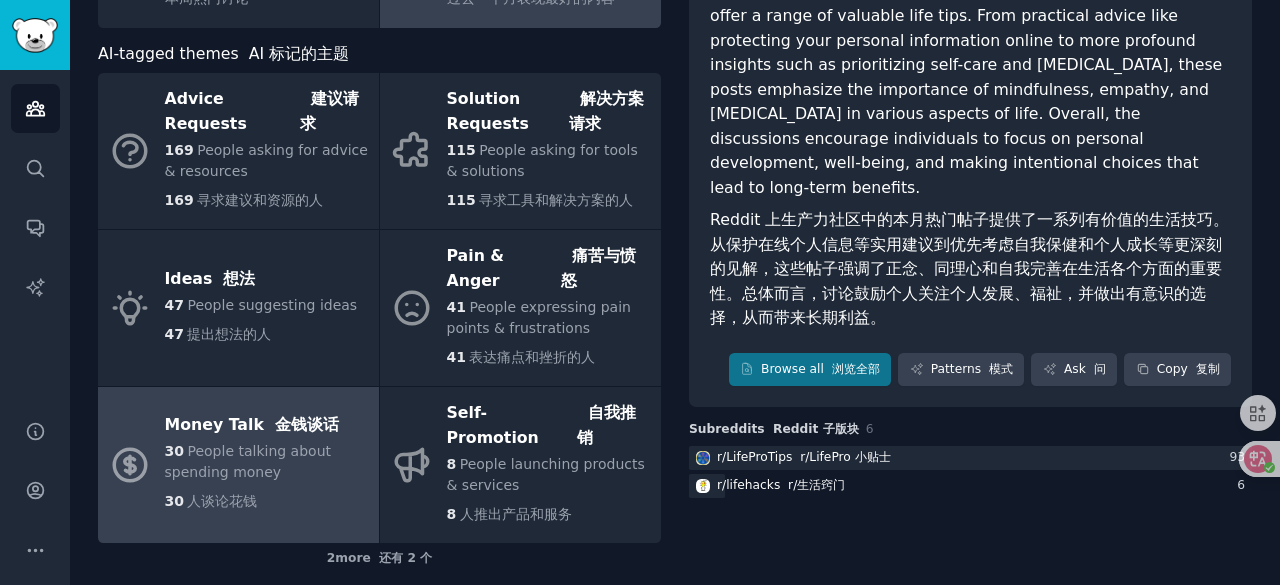
click at [288, 443] on span "People talking about spending money" at bounding box center [248, 461] width 167 height 37
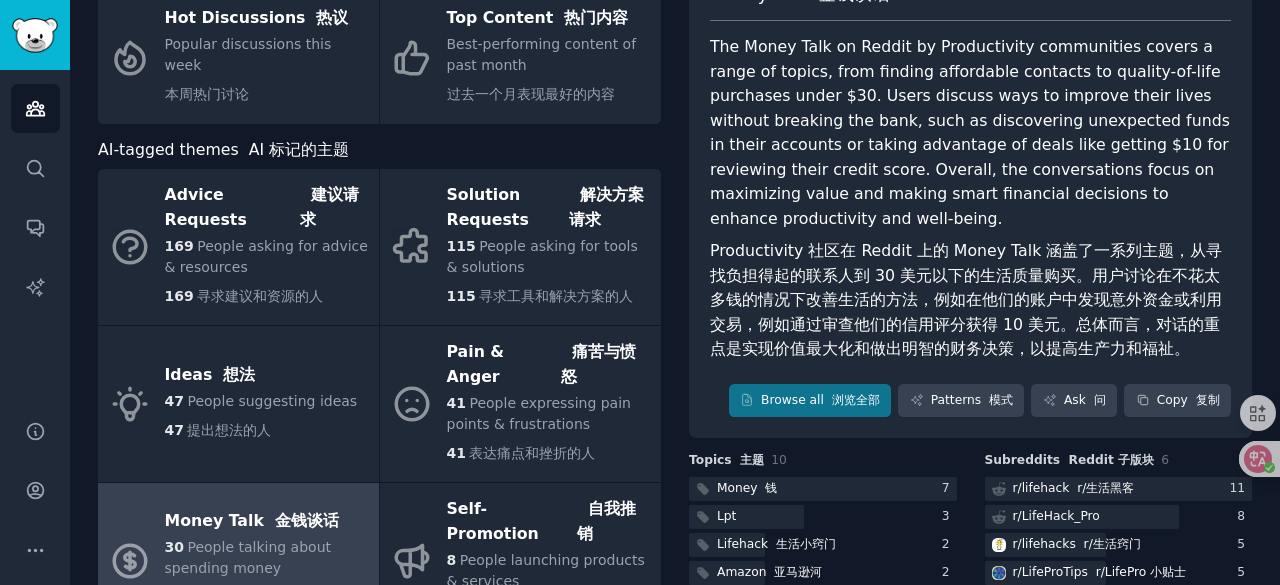
scroll to position [349, 0]
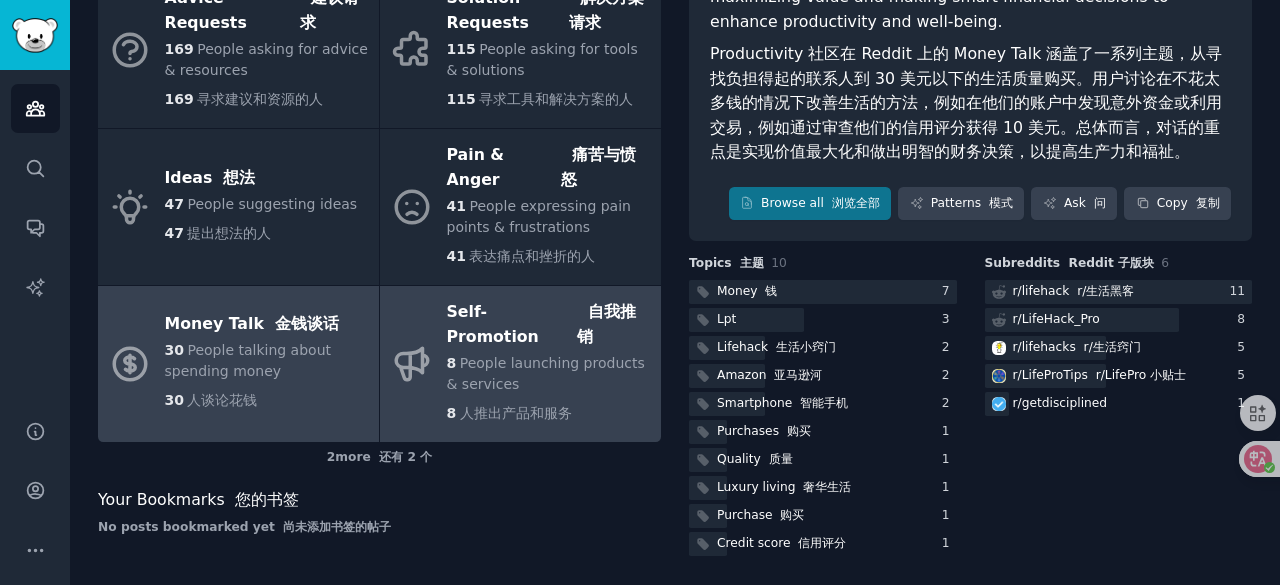
click at [558, 353] on div "8 People launching products & services 8 人推出产品和服务" at bounding box center [549, 392] width 204 height 79
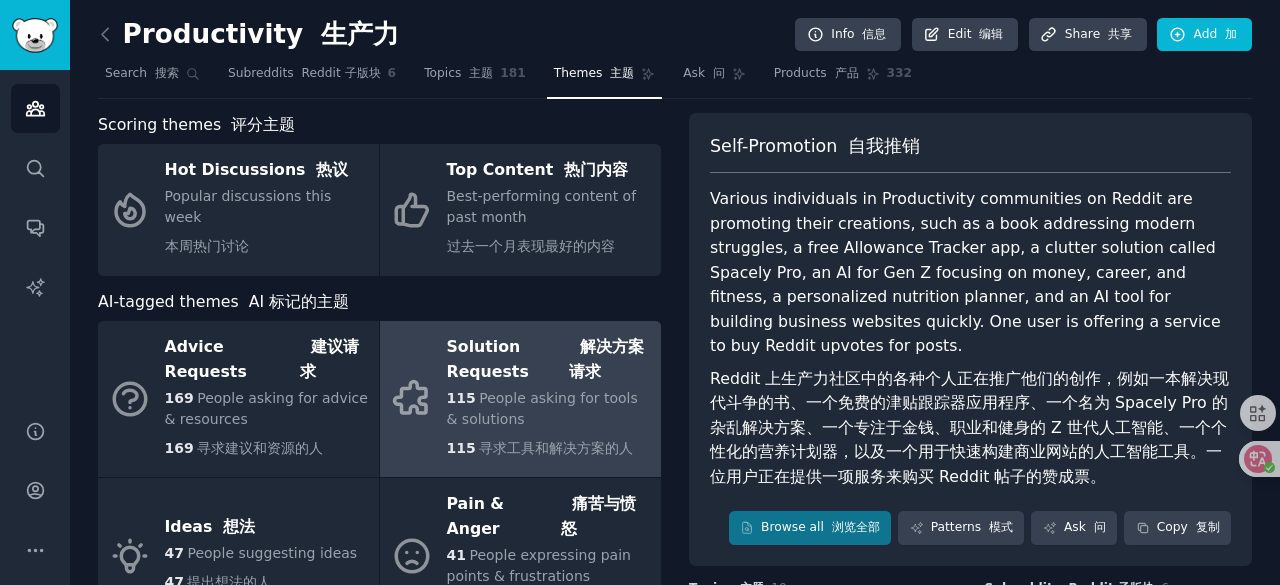
click at [524, 373] on div "Solution Requests 解决方案请求" at bounding box center [549, 360] width 204 height 56
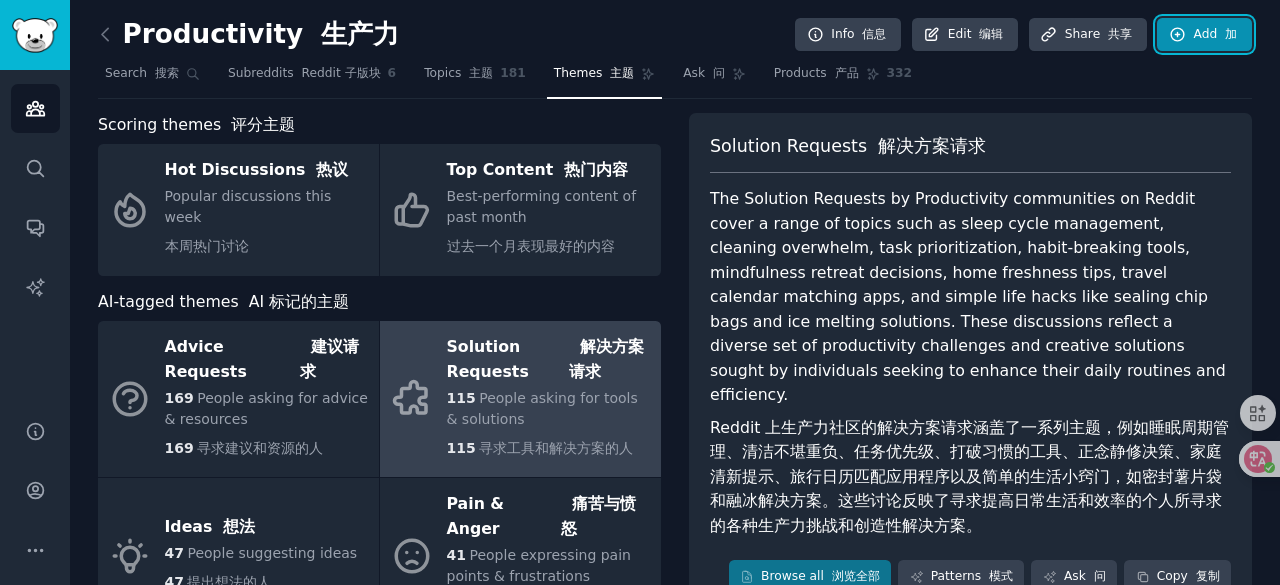
click at [1202, 39] on link "Add 加" at bounding box center [1204, 35] width 95 height 34
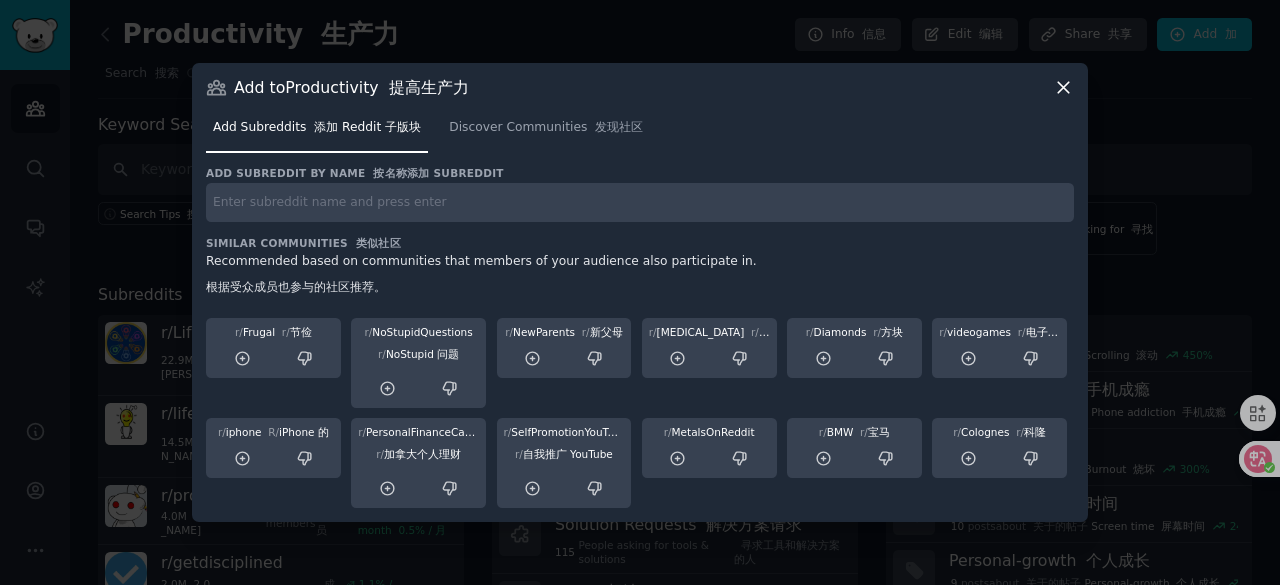
click at [483, 207] on input "text" at bounding box center [640, 202] width 868 height 39
type input "stock"
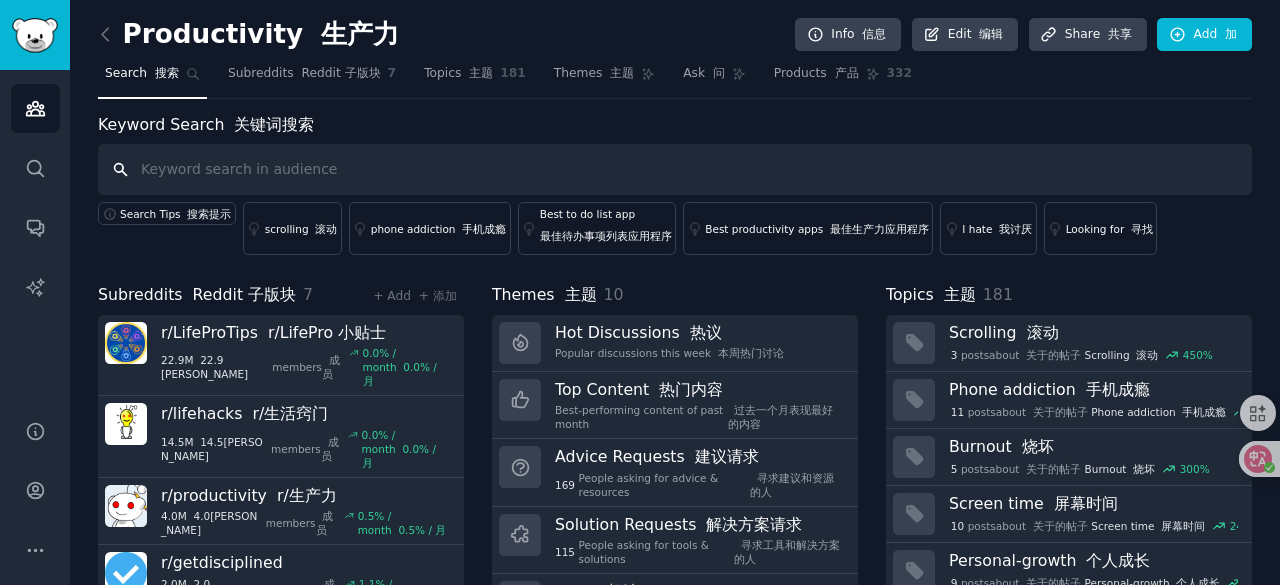
click at [595, 169] on input "text" at bounding box center [675, 169] width 1154 height 51
type input "stock"
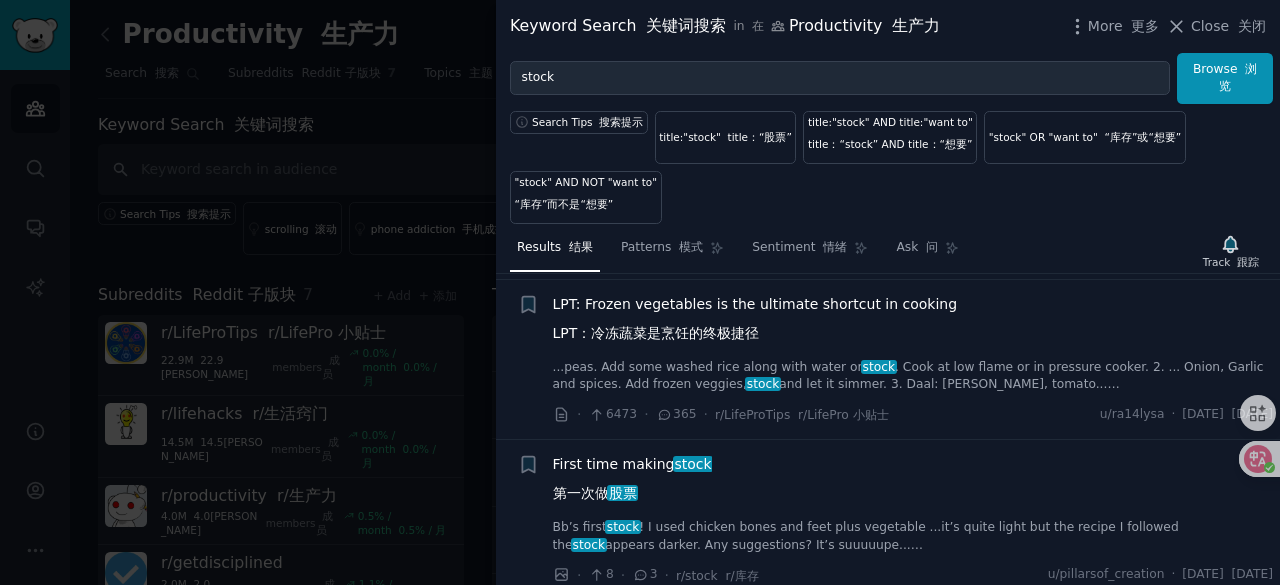
scroll to position [15122, 0]
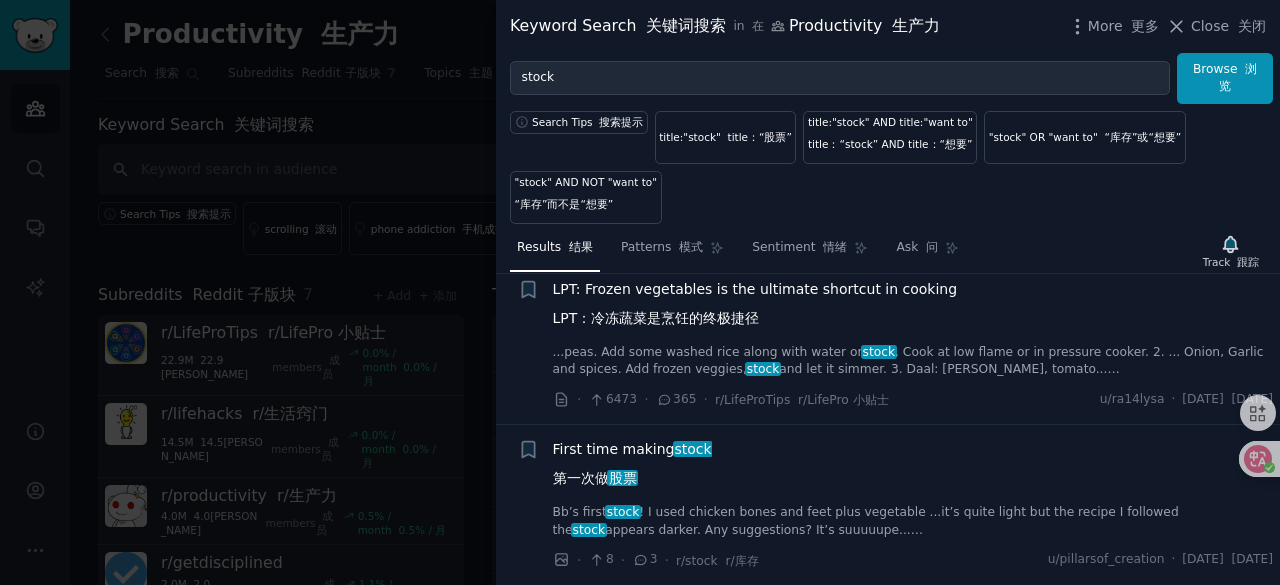
click at [418, 156] on div at bounding box center [640, 292] width 1280 height 585
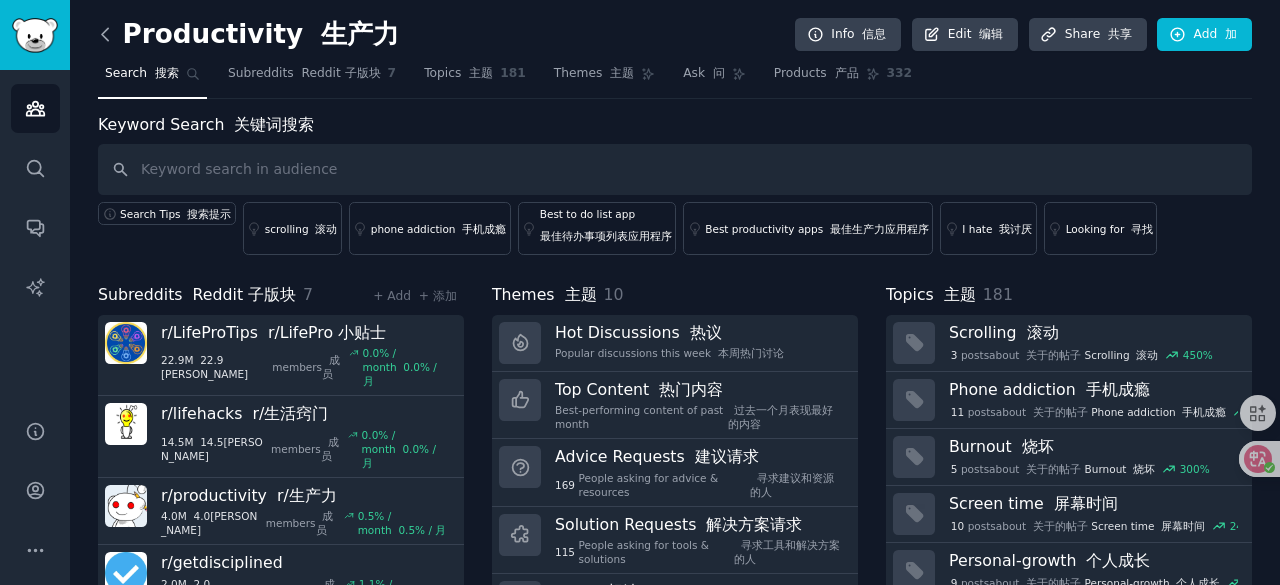
click at [107, 37] on icon at bounding box center [105, 34] width 21 height 21
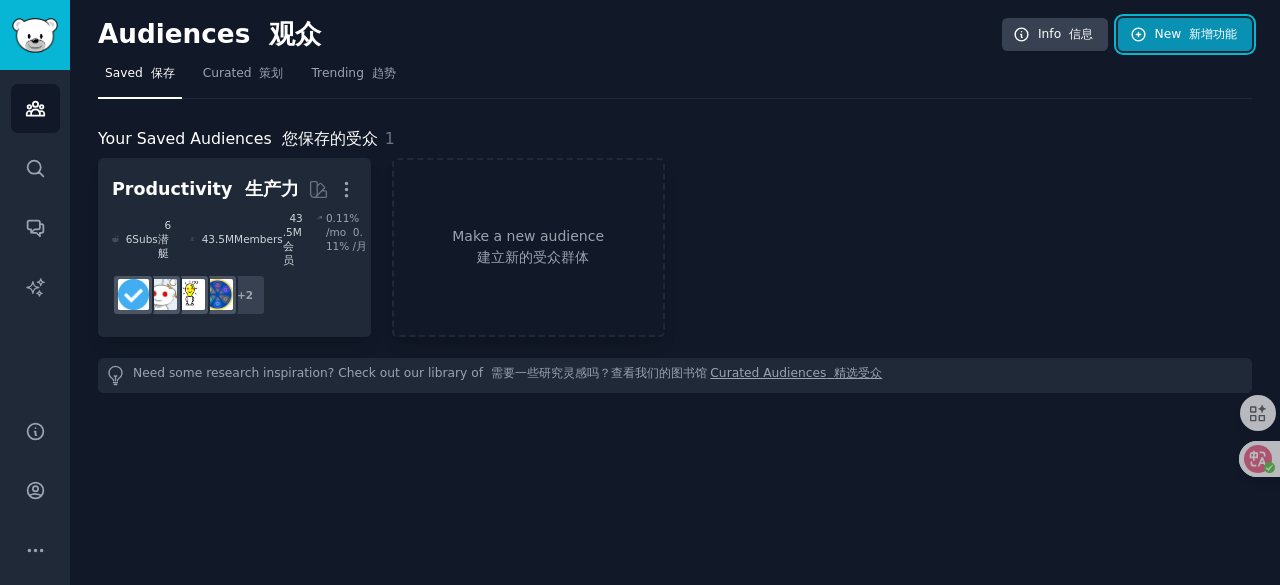
click at [1195, 35] on font "新增功能" at bounding box center [1213, 34] width 48 height 14
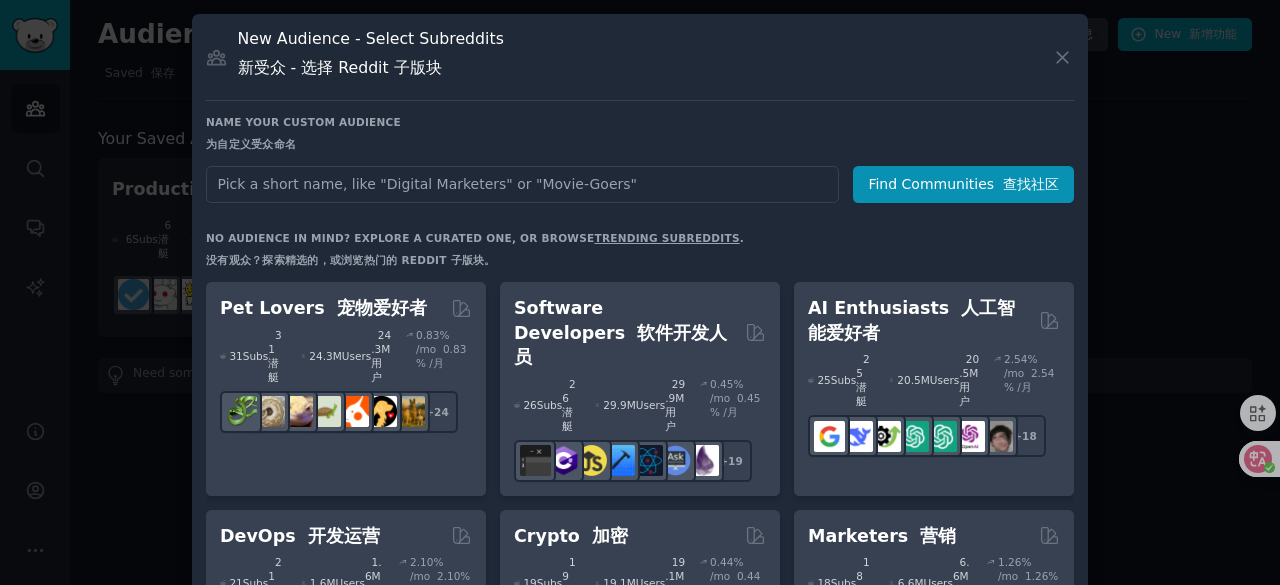
click at [449, 180] on input "text" at bounding box center [522, 184] width 633 height 37
click at [404, 195] on input "text" at bounding box center [522, 184] width 633 height 37
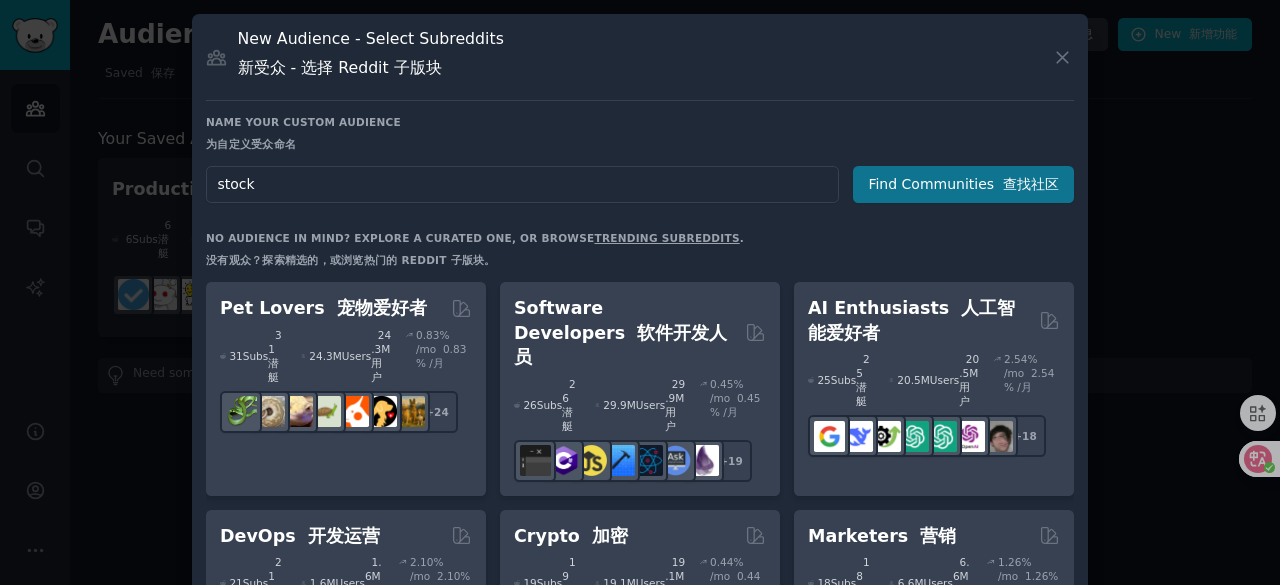
type input "stock"
click at [900, 198] on button "Find Communities 查找社区" at bounding box center [963, 184] width 221 height 37
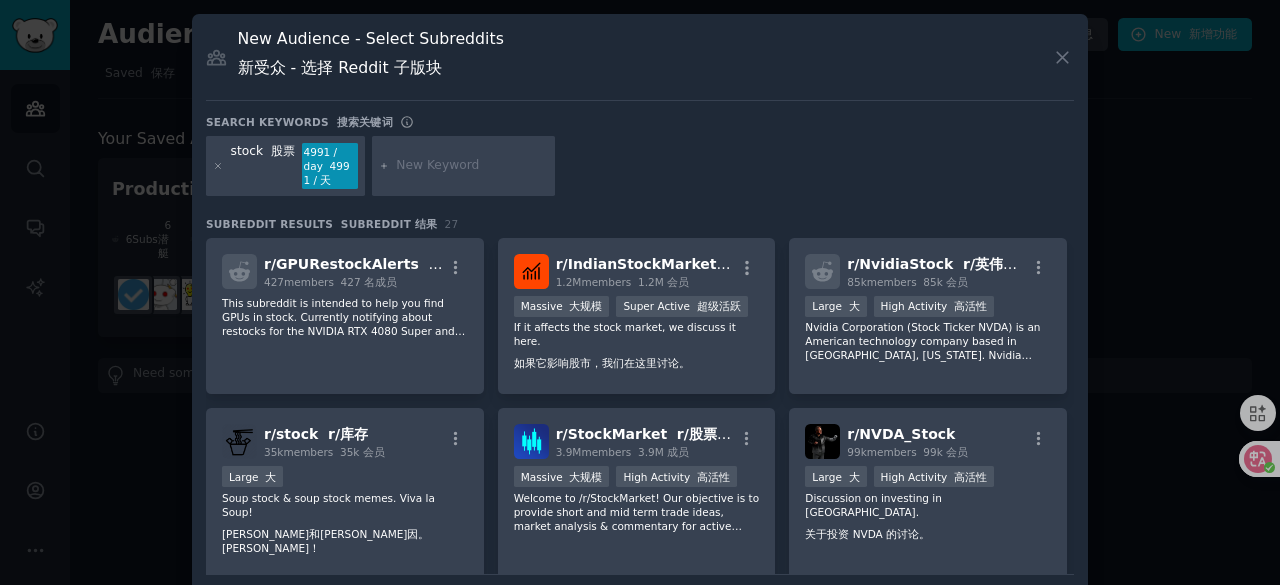
click at [64, 285] on div at bounding box center [640, 292] width 1280 height 585
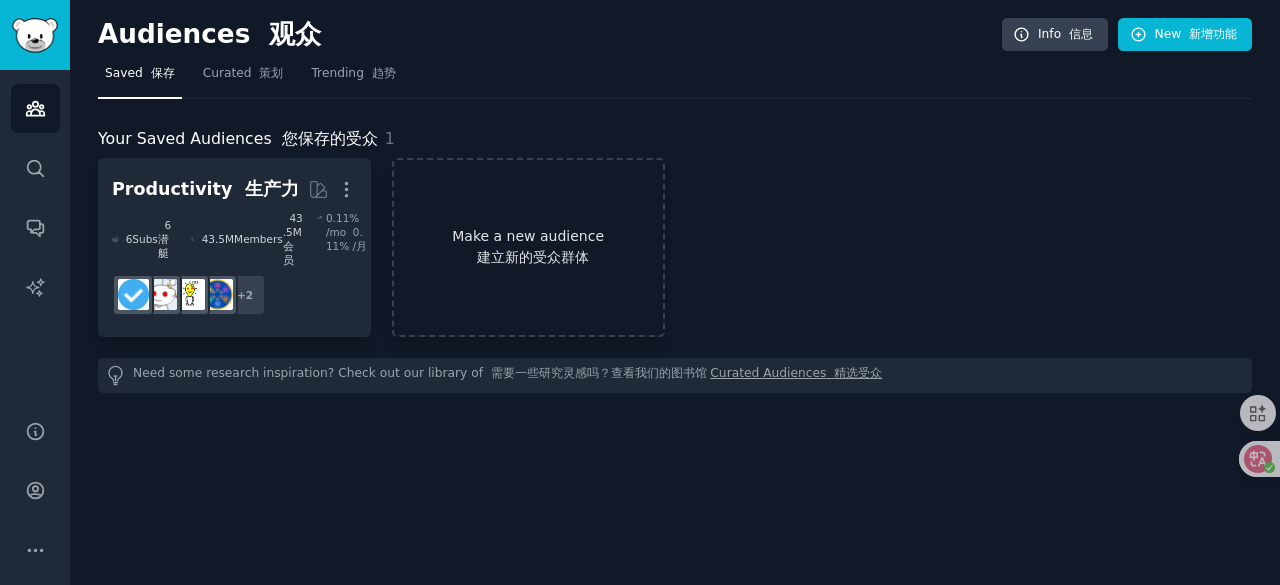
click at [593, 247] on font "建立新的受众群体" at bounding box center [528, 257] width 269 height 21
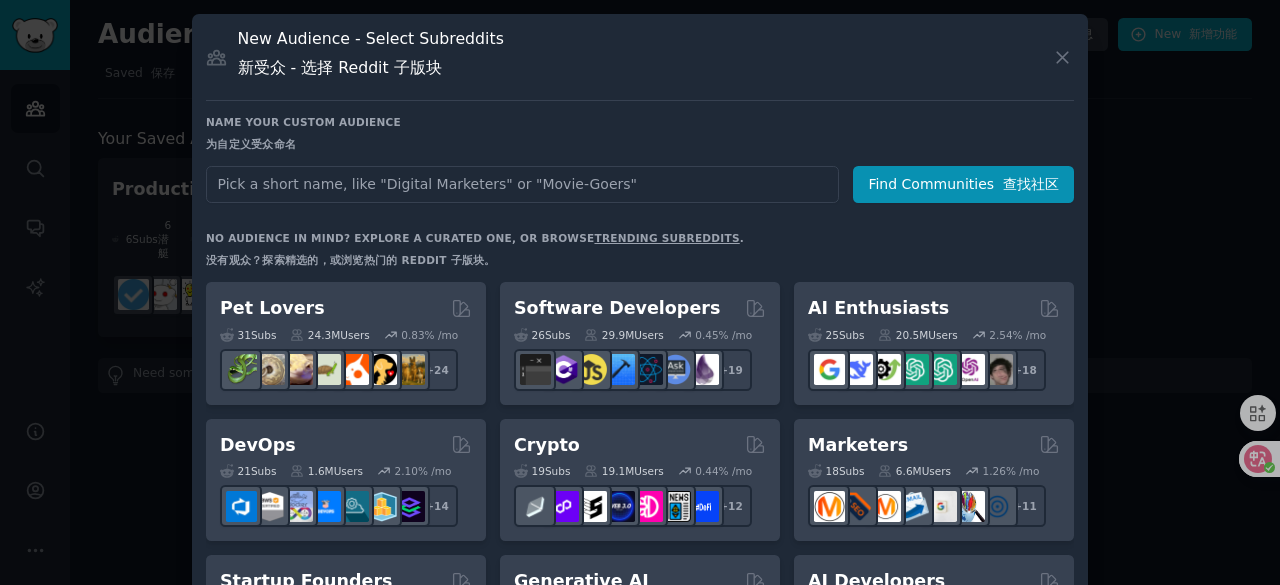
click at [529, 189] on input "text" at bounding box center [522, 184] width 633 height 37
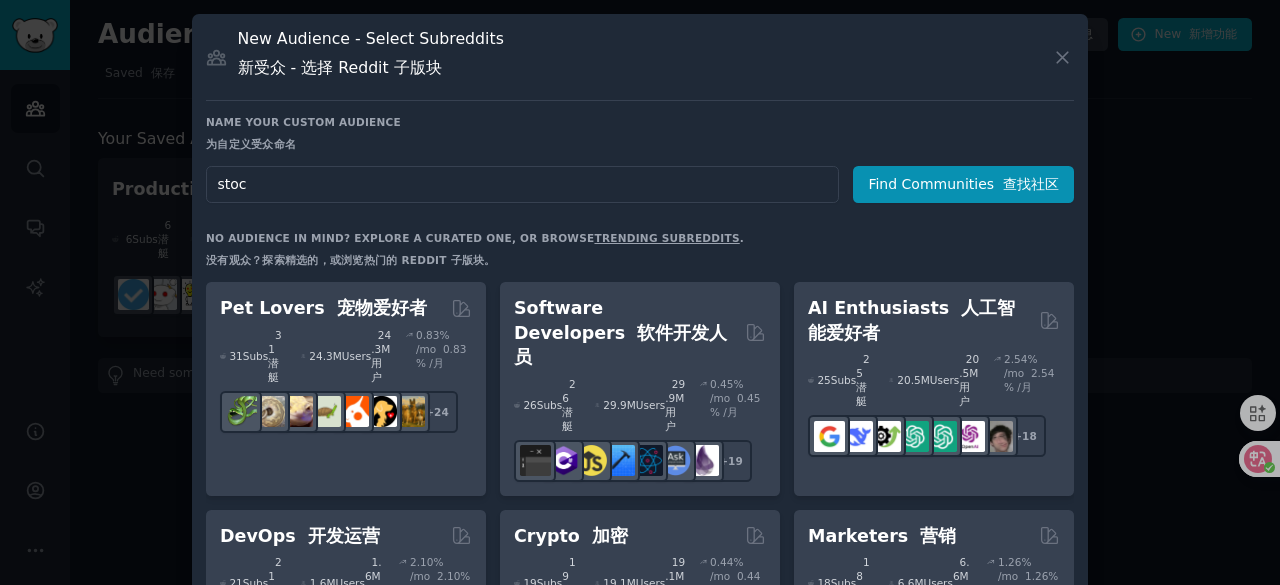
type input "stock"
click button "Find Communities 查找社区" at bounding box center [963, 184] width 221 height 37
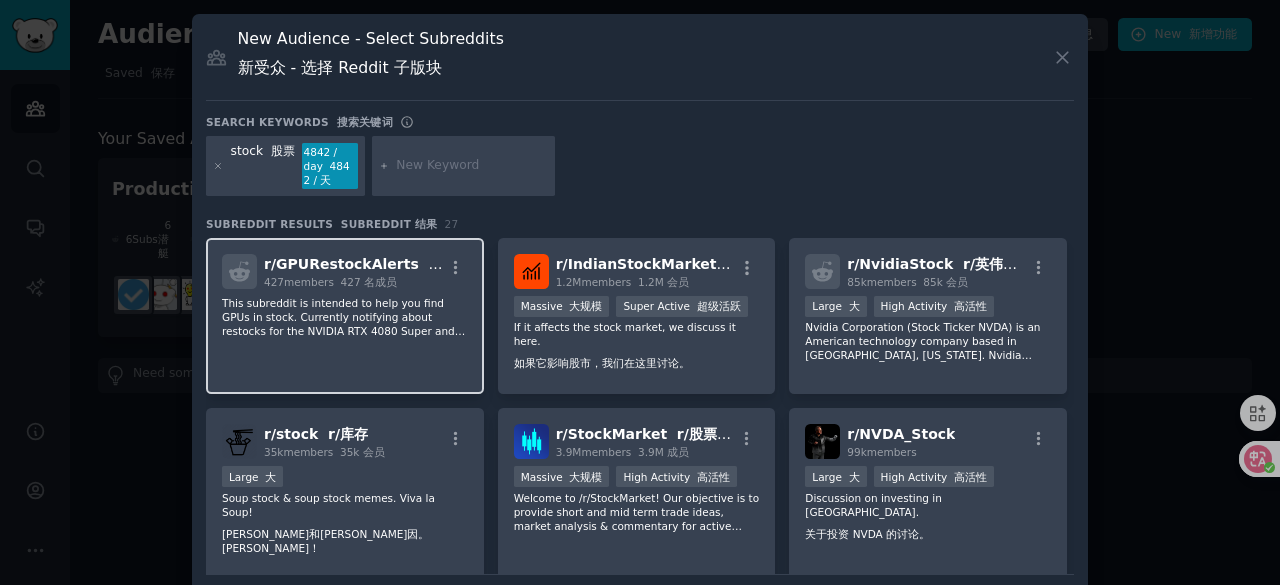
click at [369, 304] on p "This subreddit is intended to help you find GPUs in stock. Currently notifying …" at bounding box center [345, 317] width 246 height 42
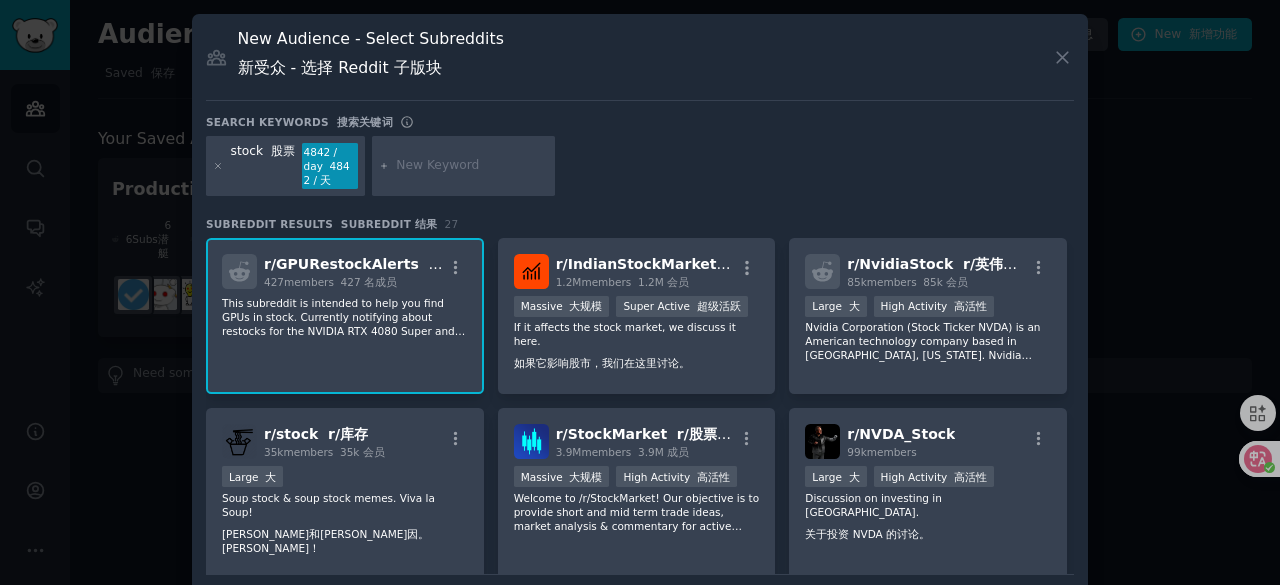
click at [369, 304] on p "This subreddit is intended to help you find GPUs in stock. Currently notifying …" at bounding box center [345, 317] width 246 height 42
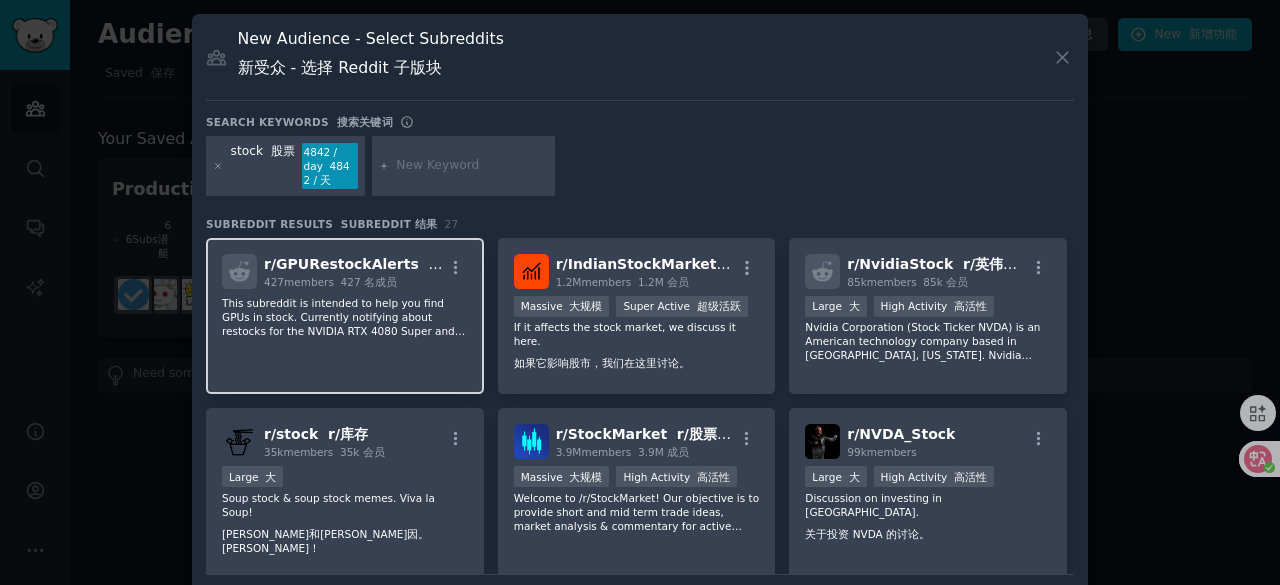
click at [361, 342] on div "r/ GPURestockAlerts r/GPURestock 警报 427 members 427 名成员 This subreddit is inten…" at bounding box center [345, 316] width 278 height 157
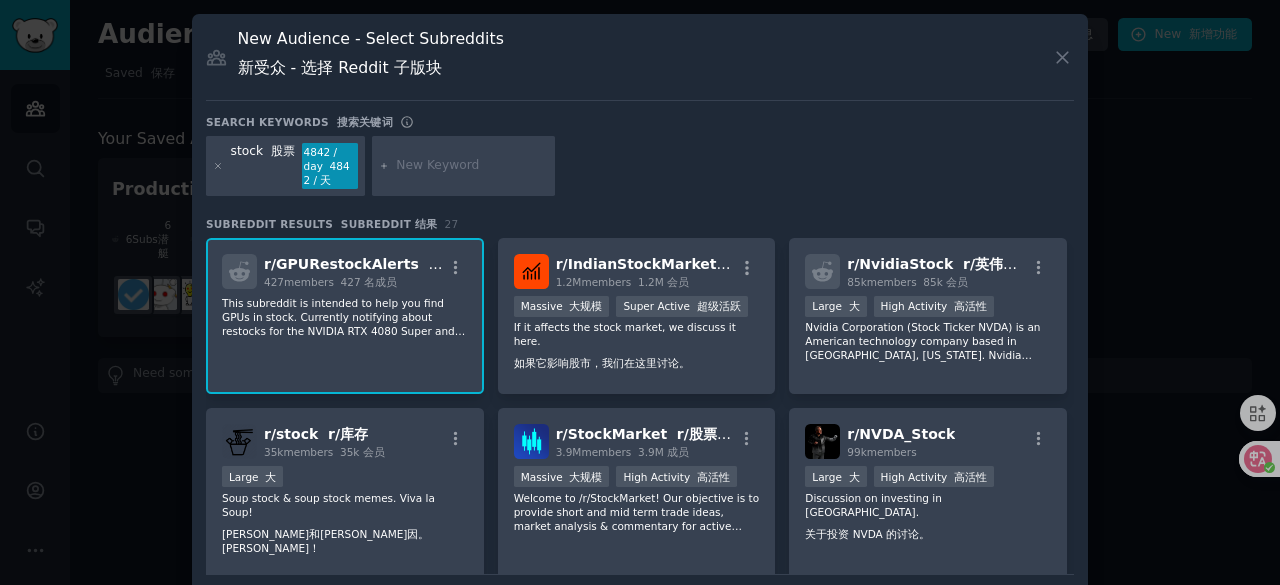
scroll to position [65, 0]
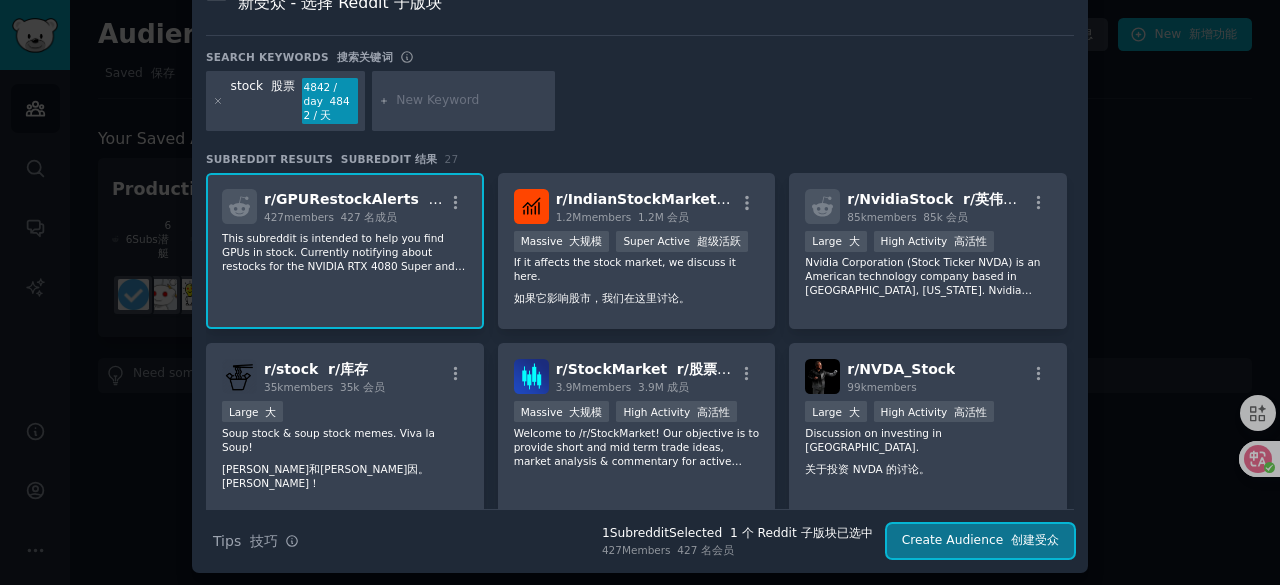
click at [957, 529] on button "Create Audience 创建受众" at bounding box center [980, 541] width 187 height 34
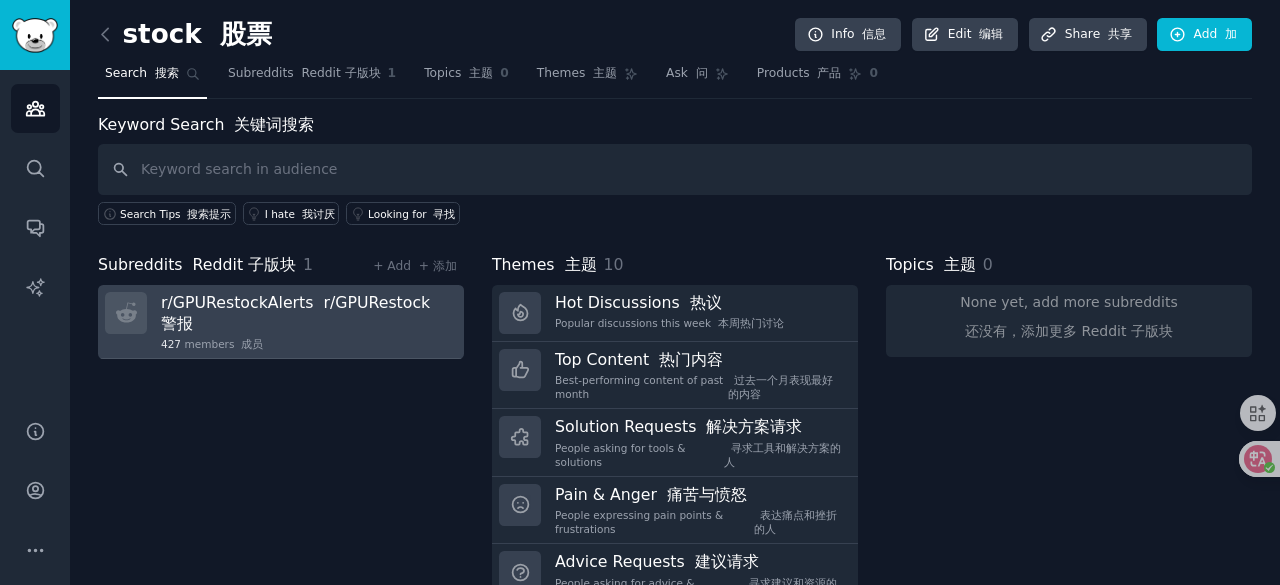
click at [316, 340] on div "427 members 成员" at bounding box center [305, 344] width 289 height 14
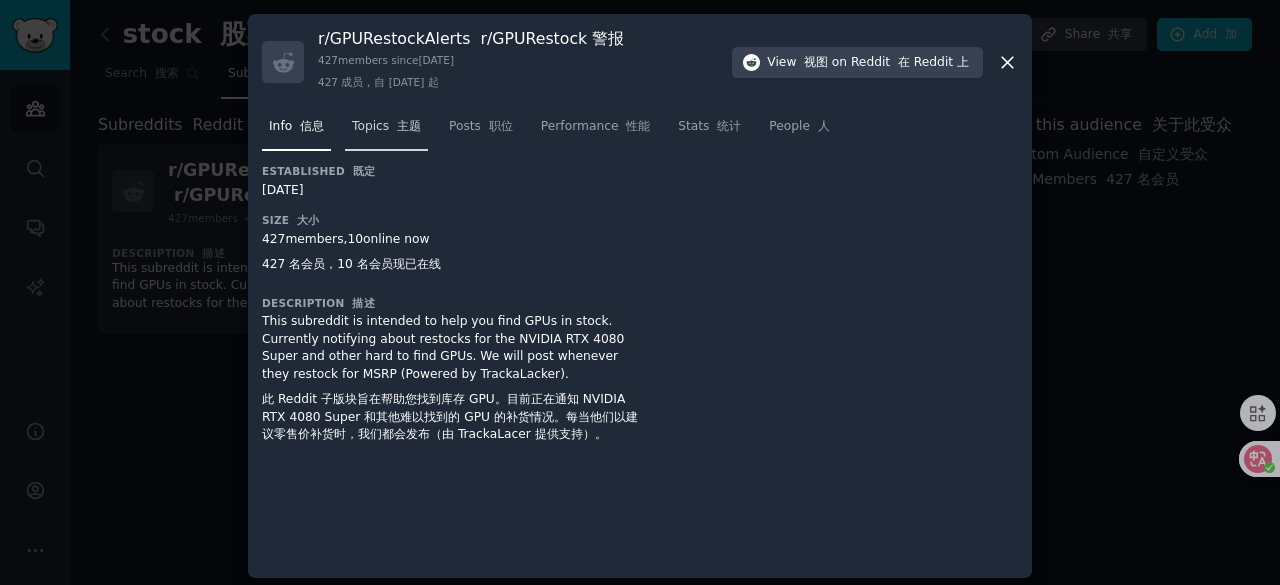
click at [389, 129] on font at bounding box center [393, 126] width 8 height 14
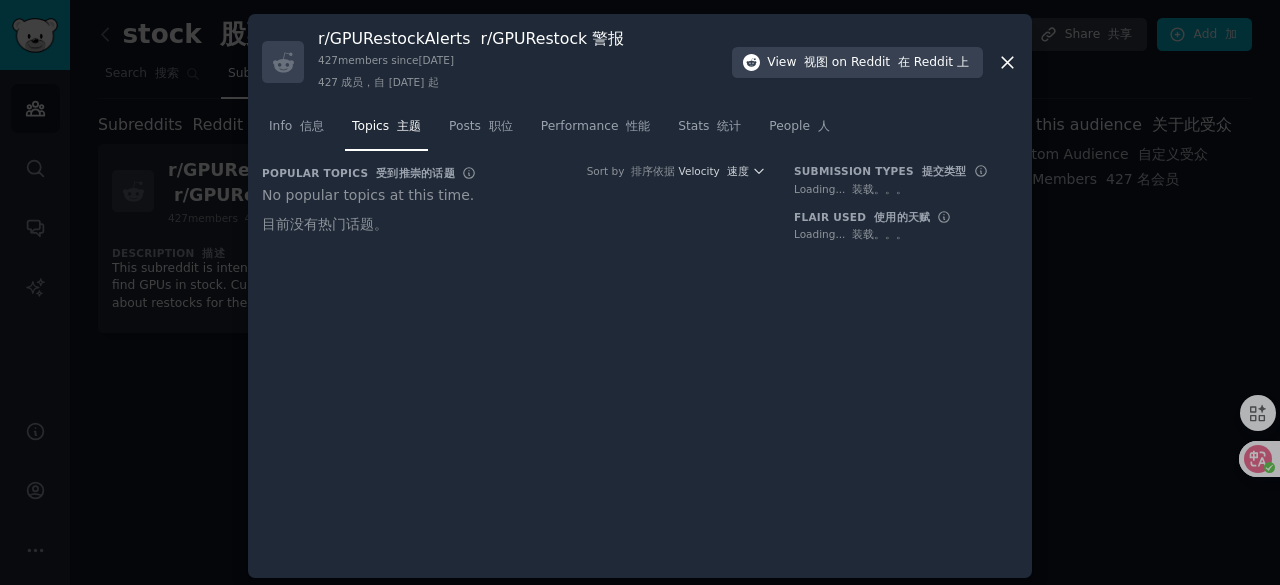
click at [331, 135] on nav "Info 信息 Topics 主题 Posts 职位 Performance 性能 Stats 统计 People 人" at bounding box center [640, 131] width 756 height 41
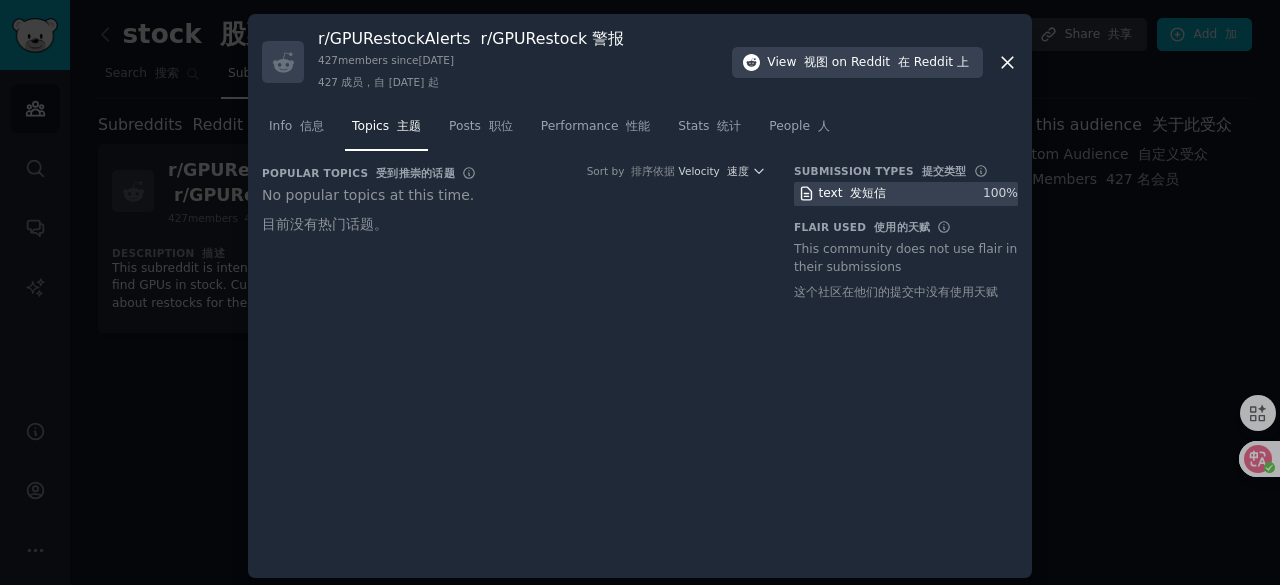
click at [62, 479] on div at bounding box center [640, 292] width 1280 height 585
